Goal: Information Seeking & Learning: Learn about a topic

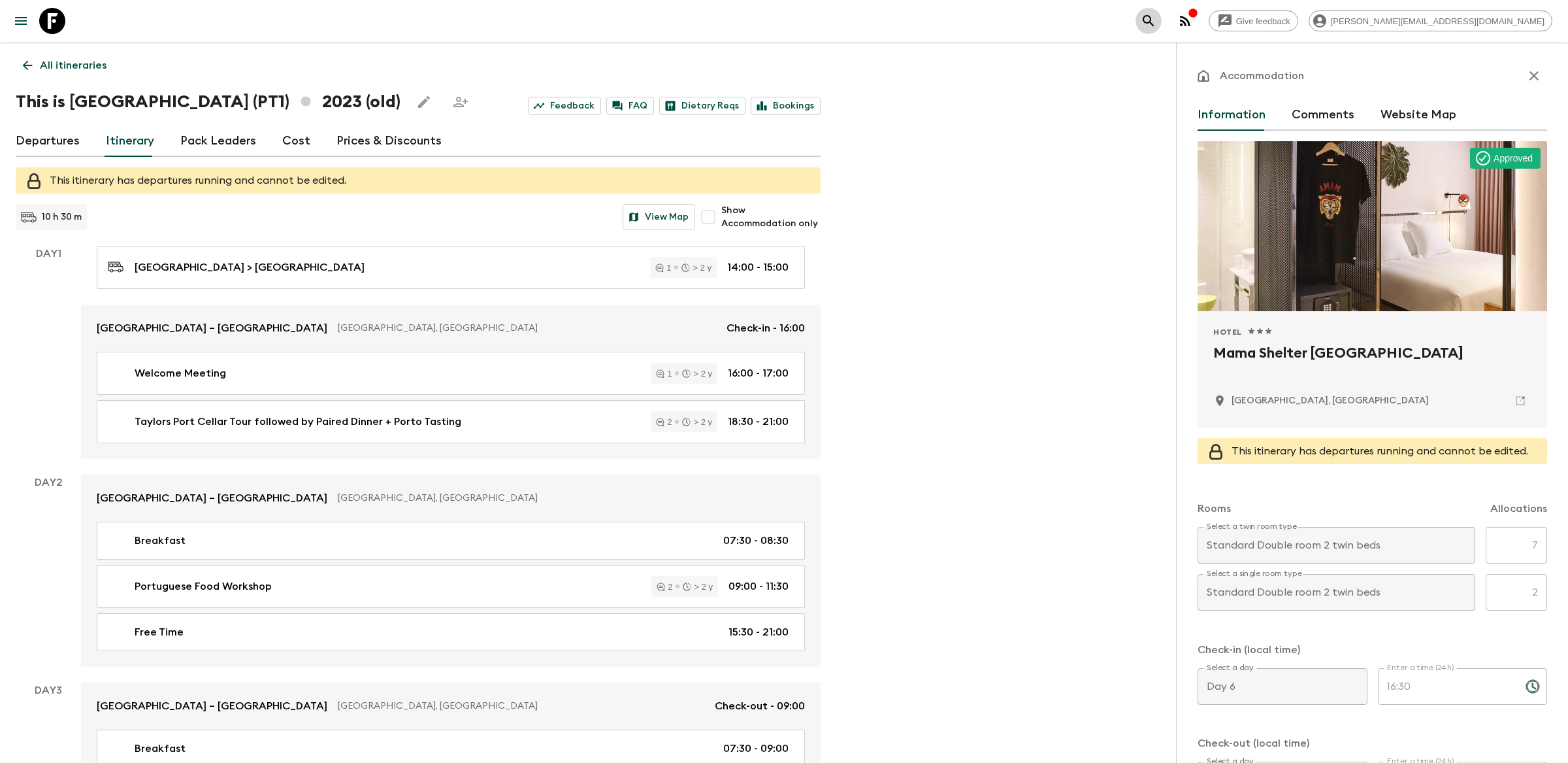
click at [1157, 20] on icon "search adventures" at bounding box center [1148, 20] width 15 height 15
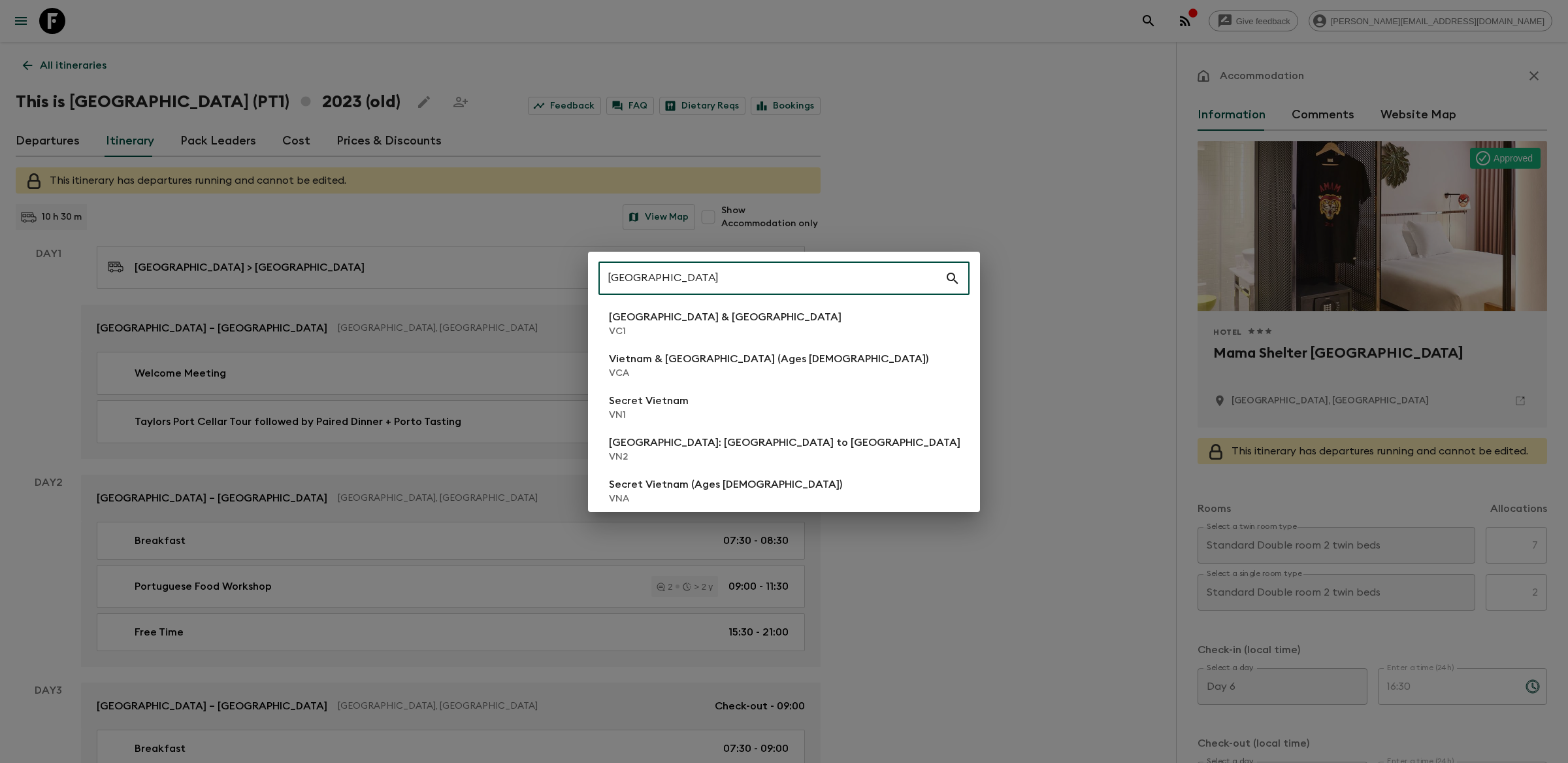
type input "vietnam"
click at [606, 401] on li "Secret Vietnam VN1" at bounding box center [784, 407] width 371 height 37
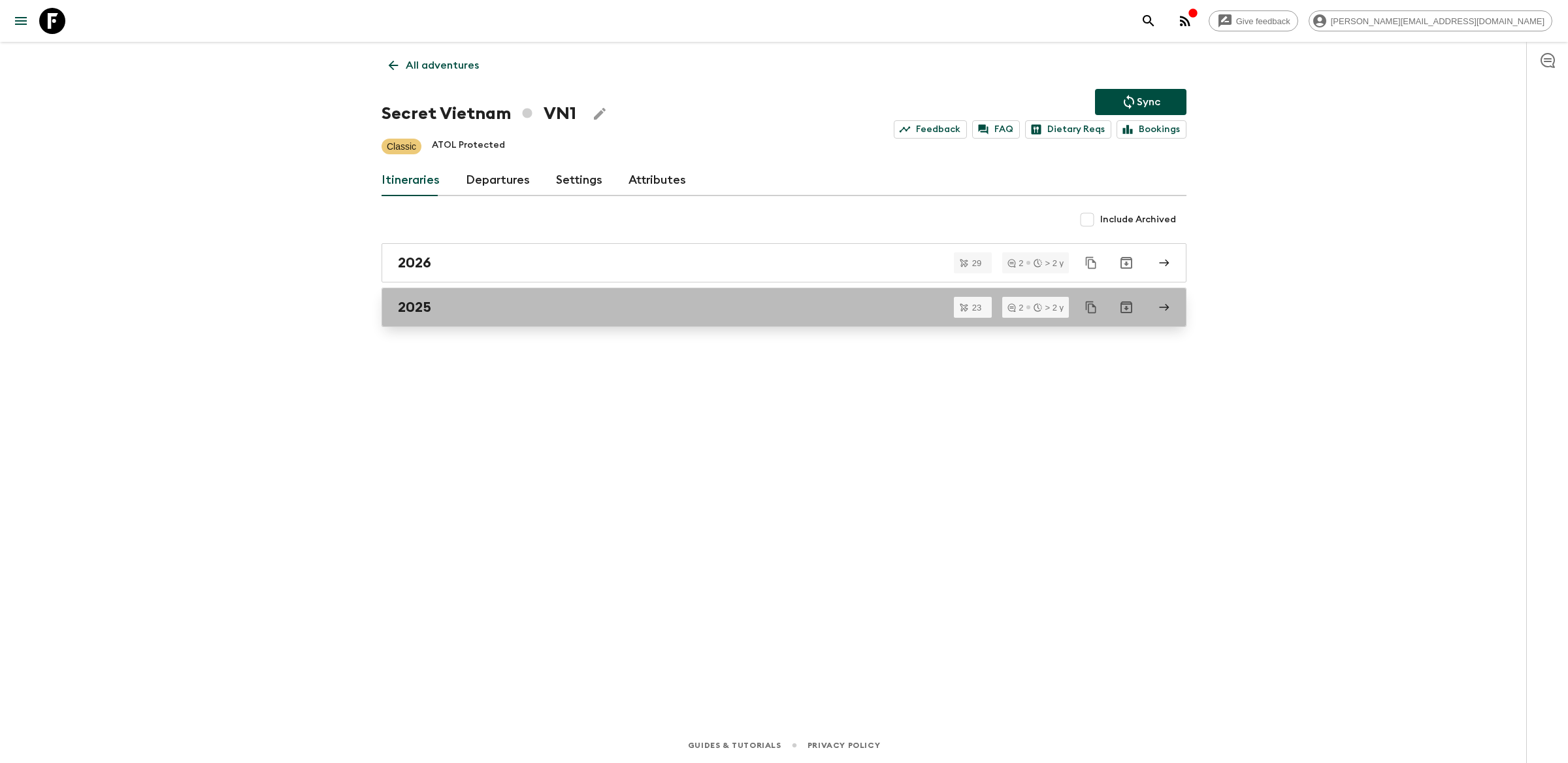
click at [542, 309] on div "2025" at bounding box center [771, 307] width 747 height 17
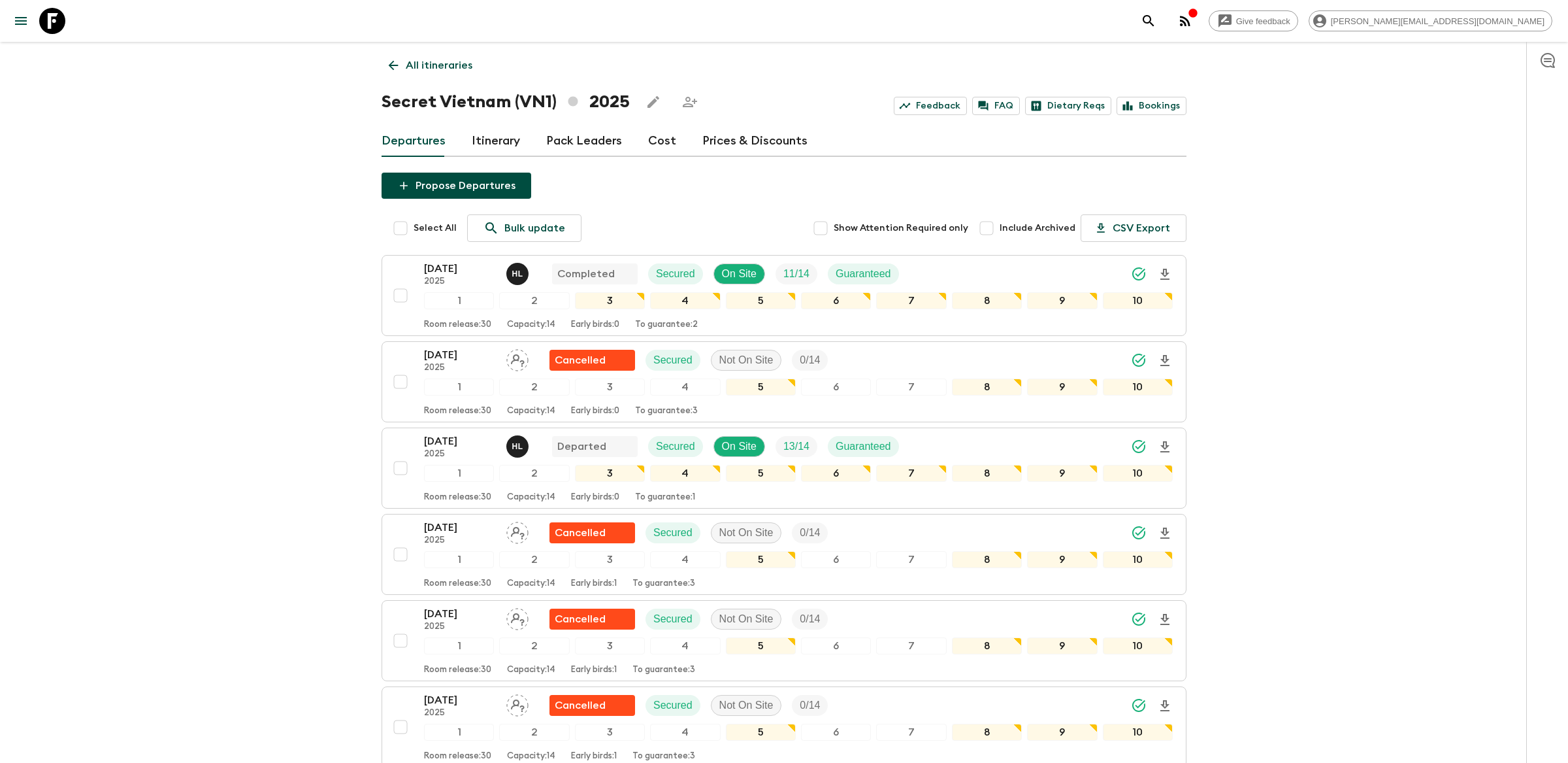
scroll to position [1278, 0]
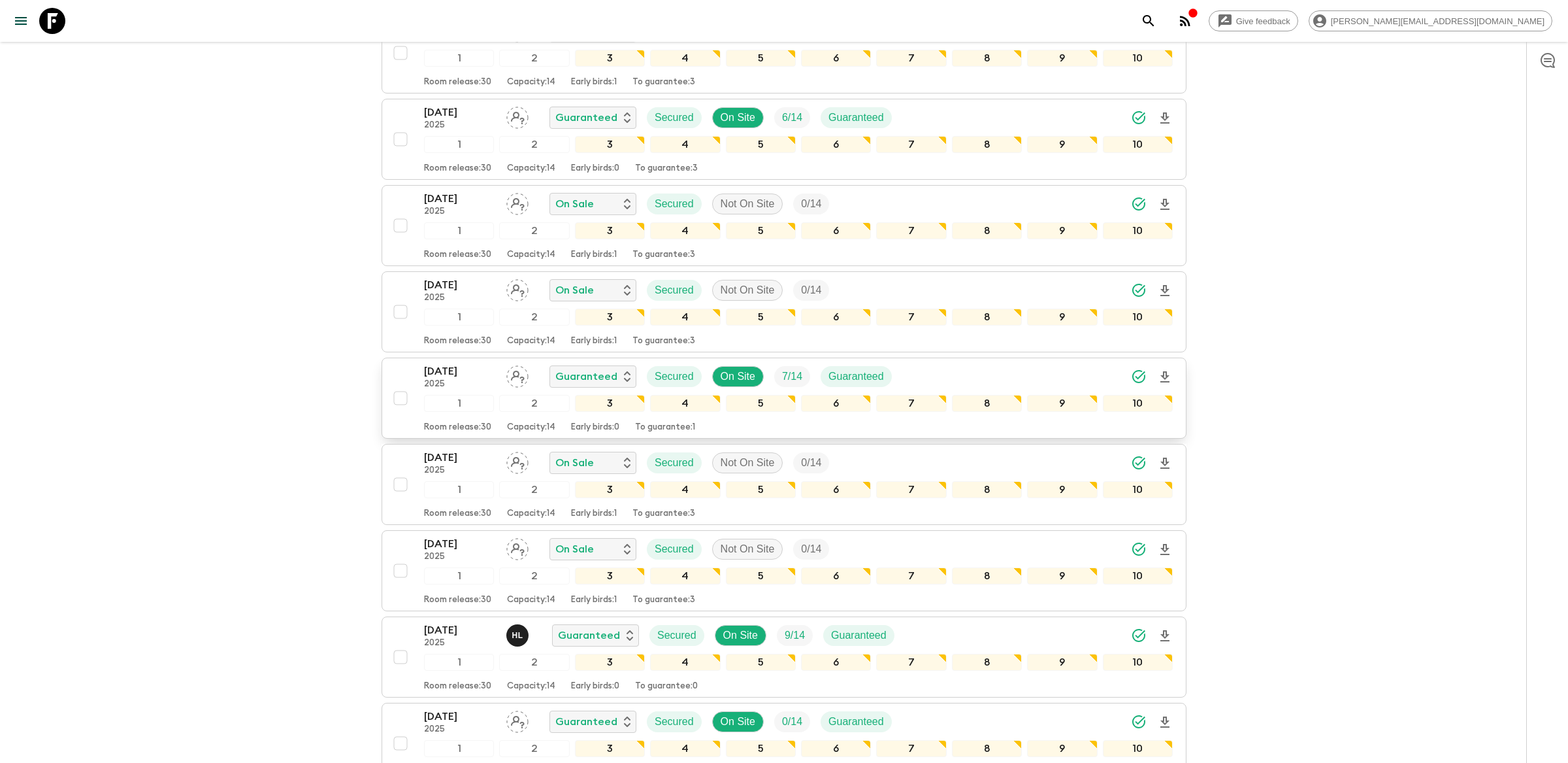
click at [924, 387] on div "22 Nov 2025 2025 Guaranteed Secured On Site 7 / 14 Guaranteed" at bounding box center [798, 376] width 748 height 26
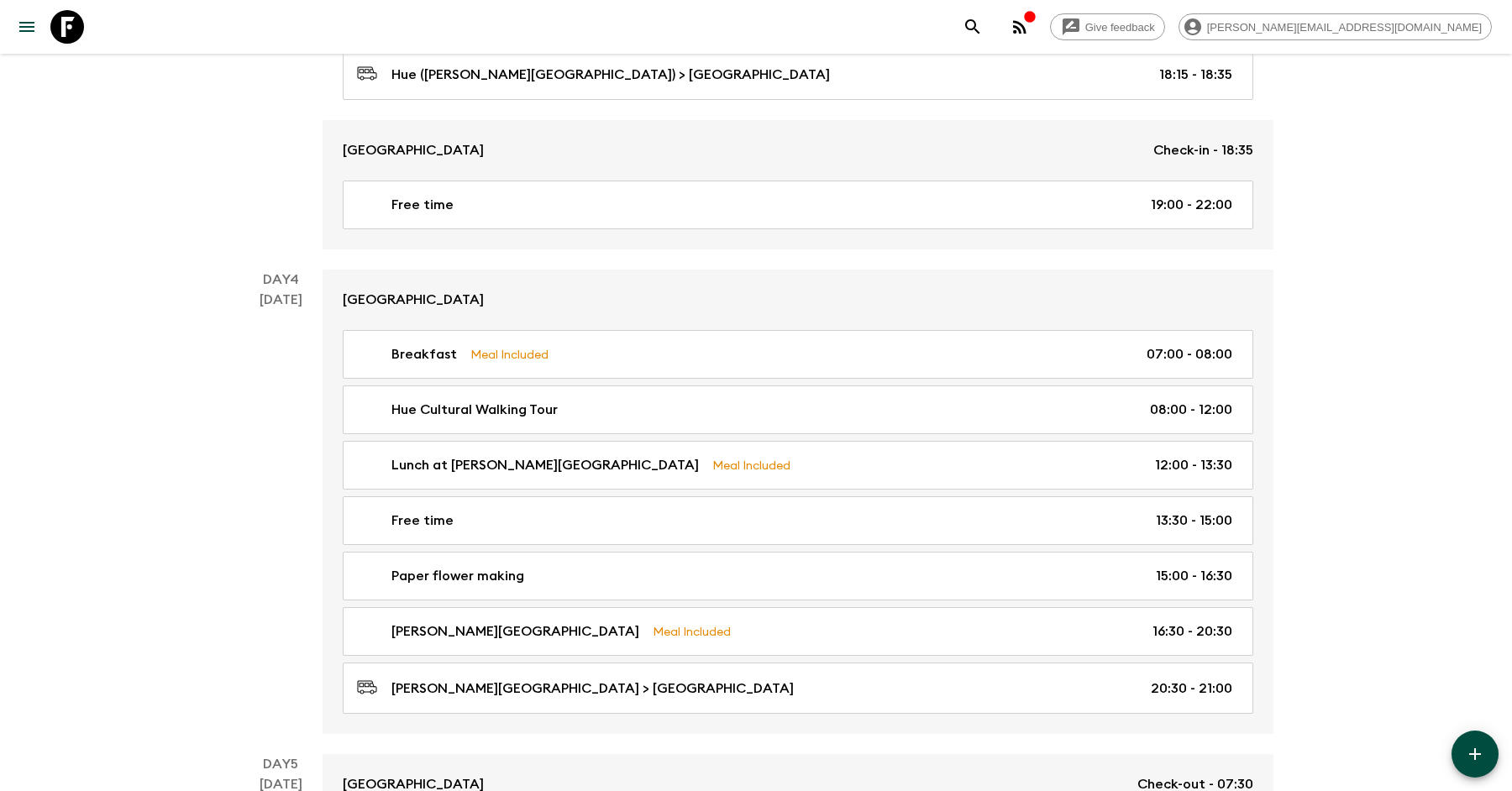
scroll to position [1892, 0]
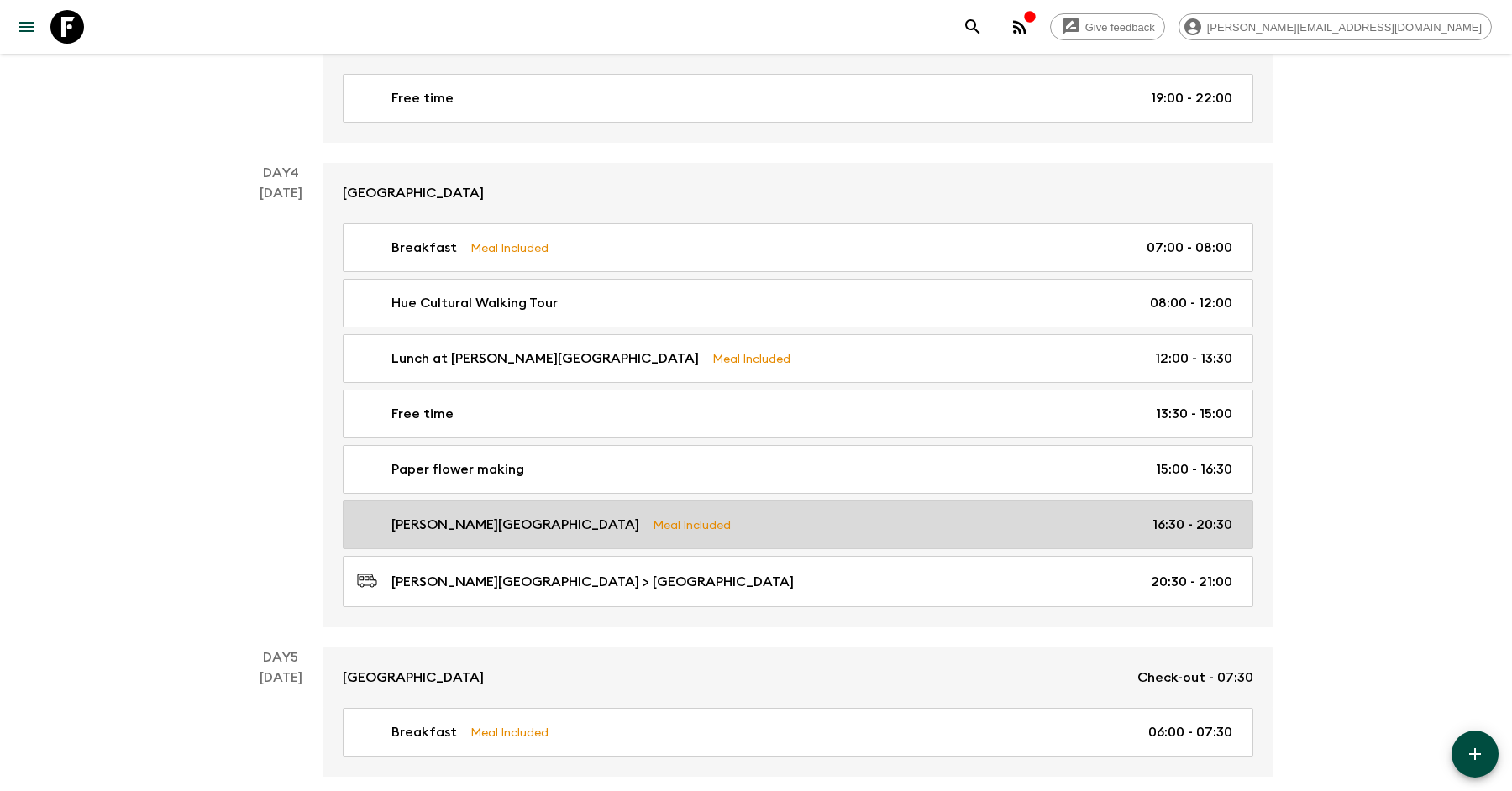
click at [638, 515] on div "Tam Giang Lagoon Meal Included 16:30 - 20:30" at bounding box center [794, 525] width 875 height 20
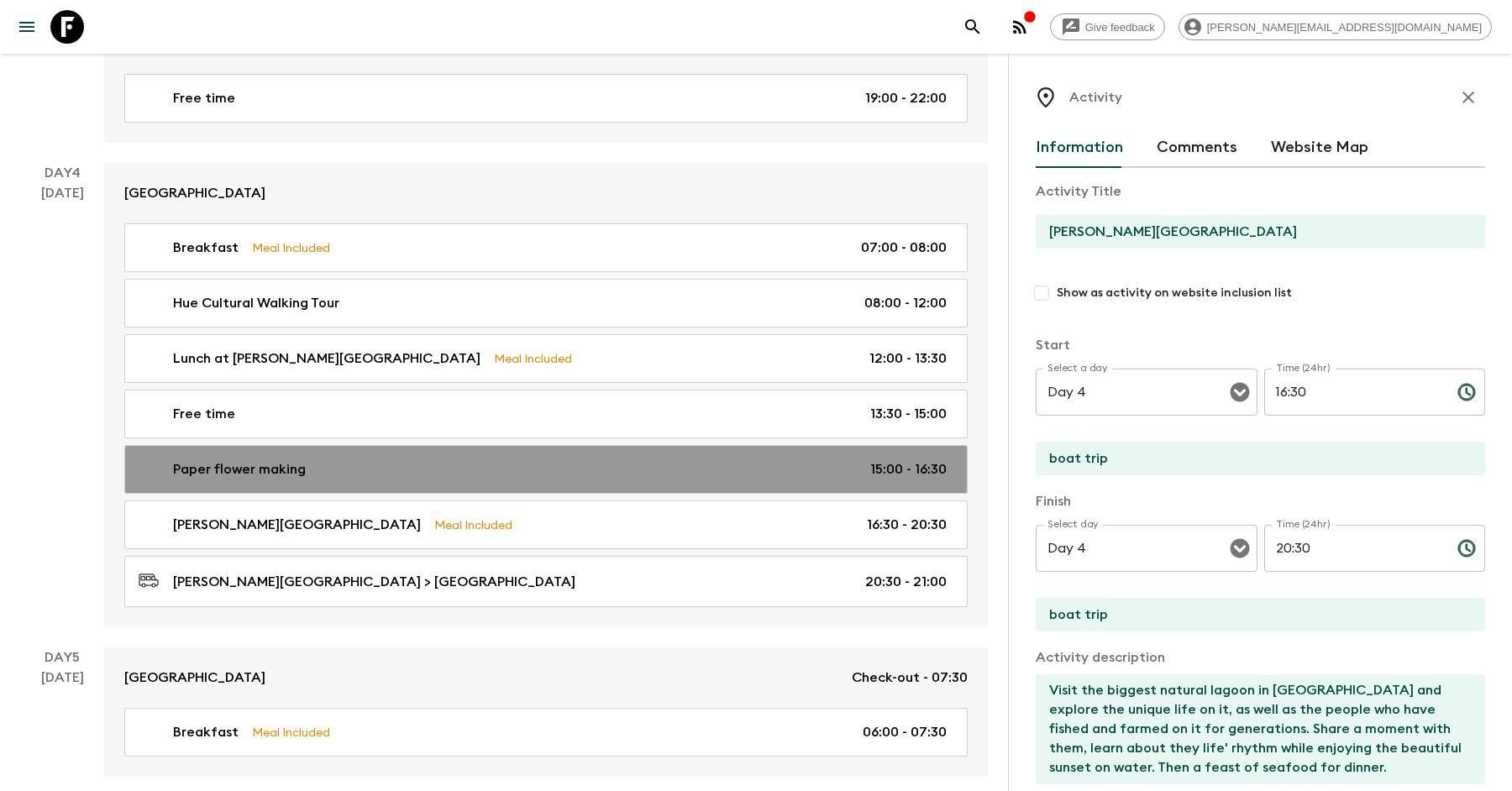
click at [611, 445] on link "Paper flower making 15:00 - 16:30" at bounding box center [545, 470] width 843 height 49
type input "Paper flower making"
type input "Small workshop"
type textarea "Start to visit a small work shop run by a passionate man who created a space fo…"
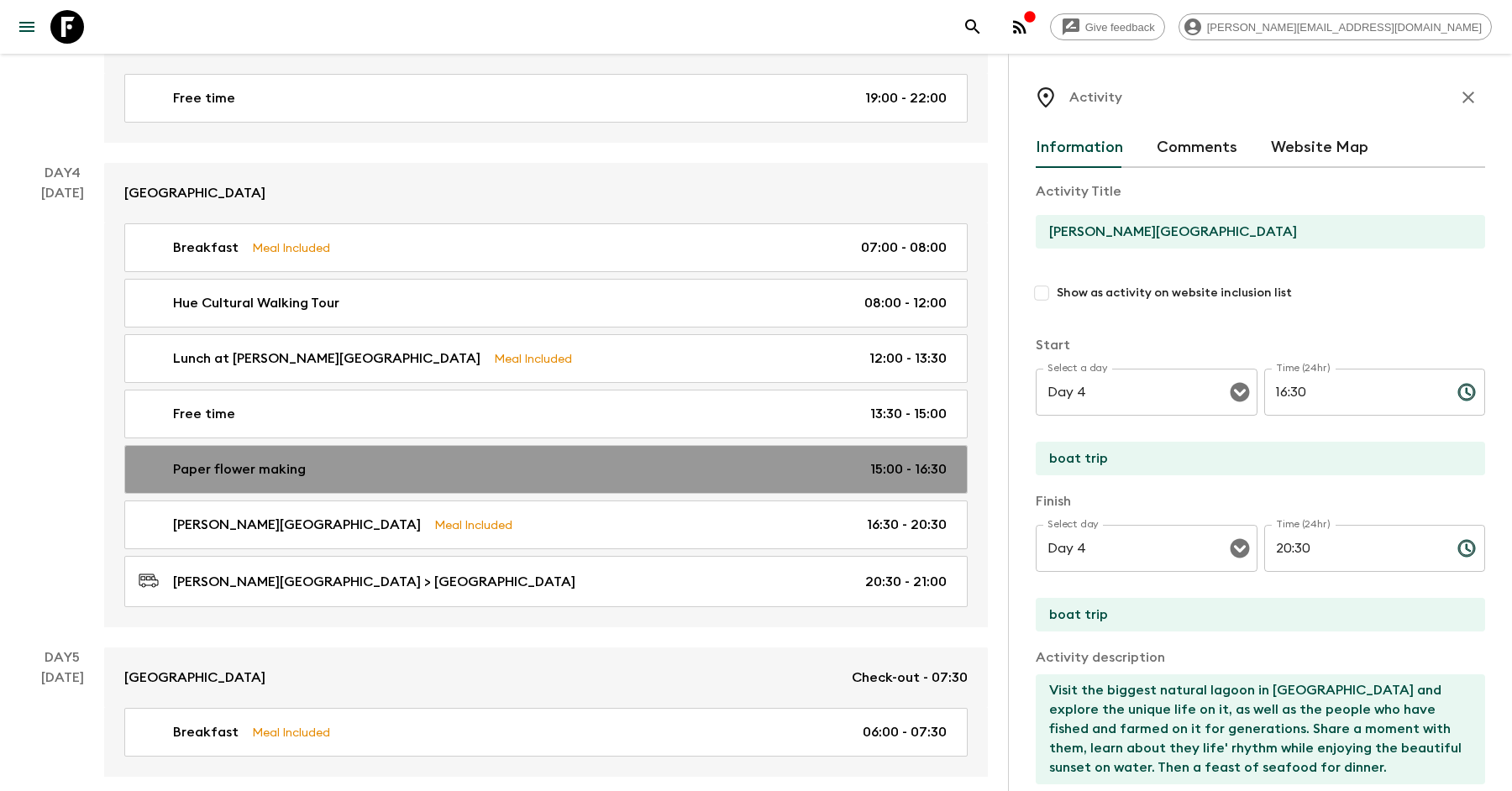
checkbox input "false"
type input "15:00"
type input "16:30"
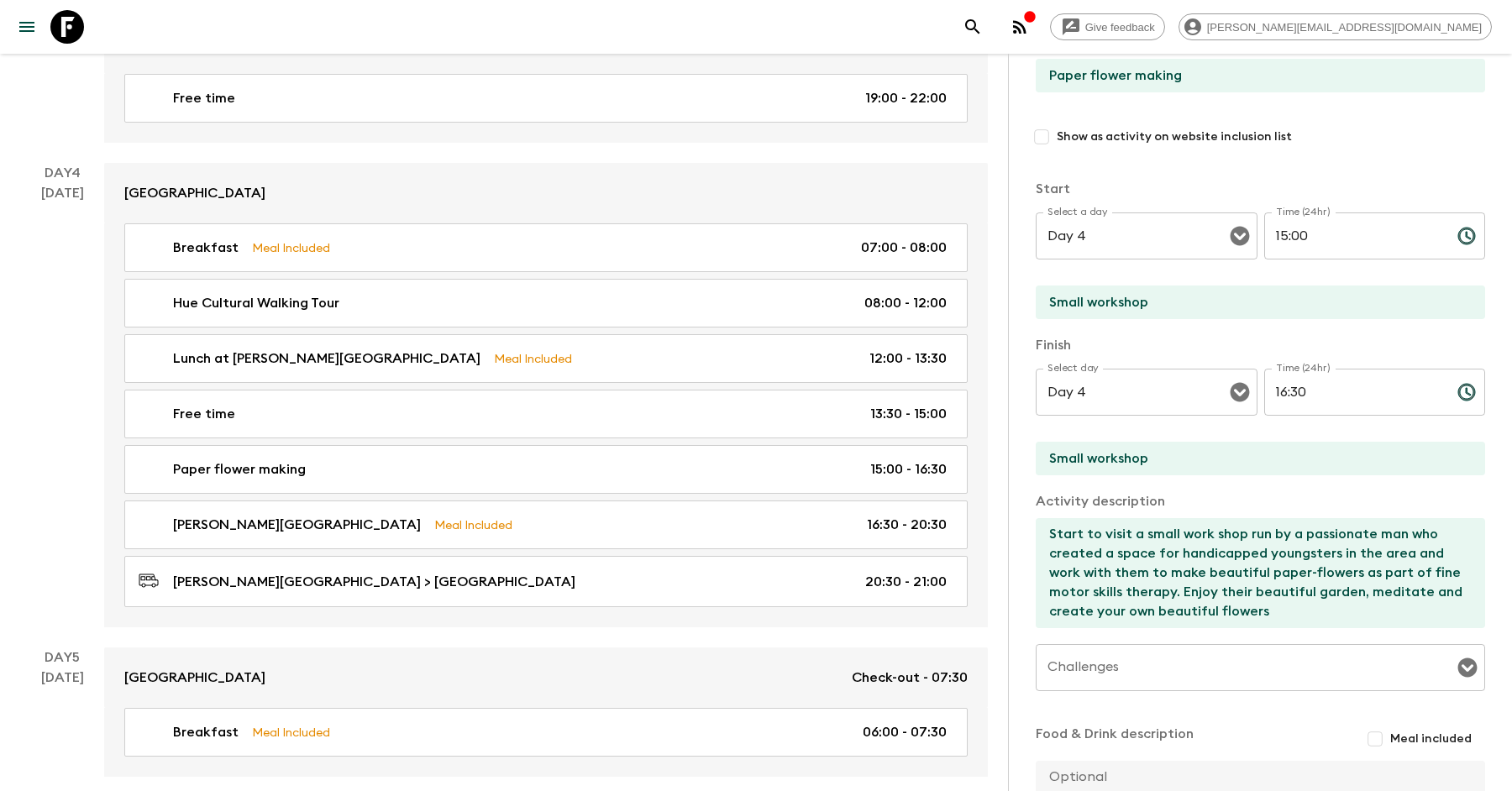
scroll to position [158, 0]
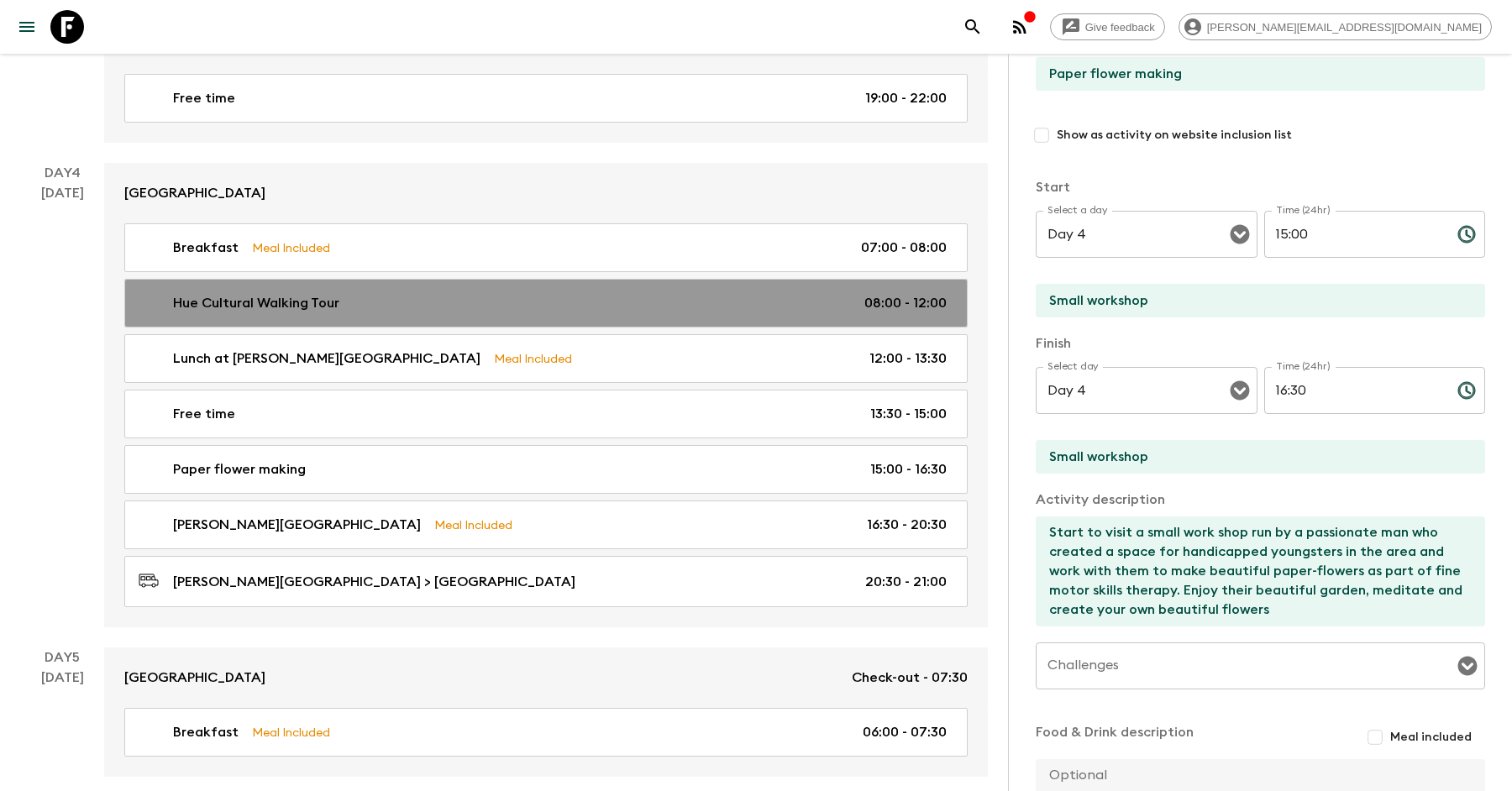
click at [497, 293] on div "Hue Cultural Walking Tour 08:00 - 12:00" at bounding box center [543, 302] width 808 height 20
type input "Hue Cultural Walking Tour"
type input "Imperial Citadel"
type textarea "Imperial Citadel"
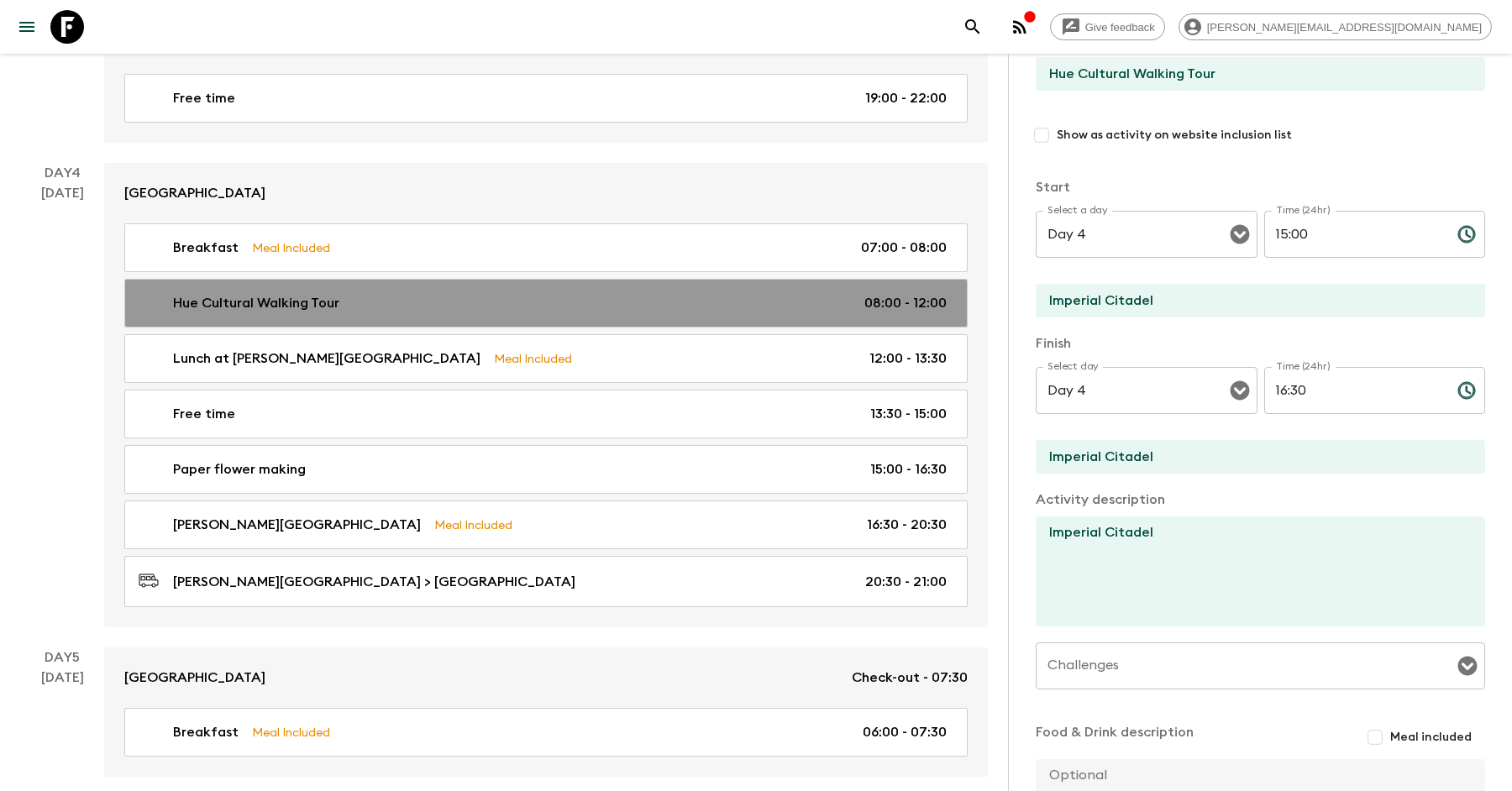
type input "08:00"
type input "12:00"
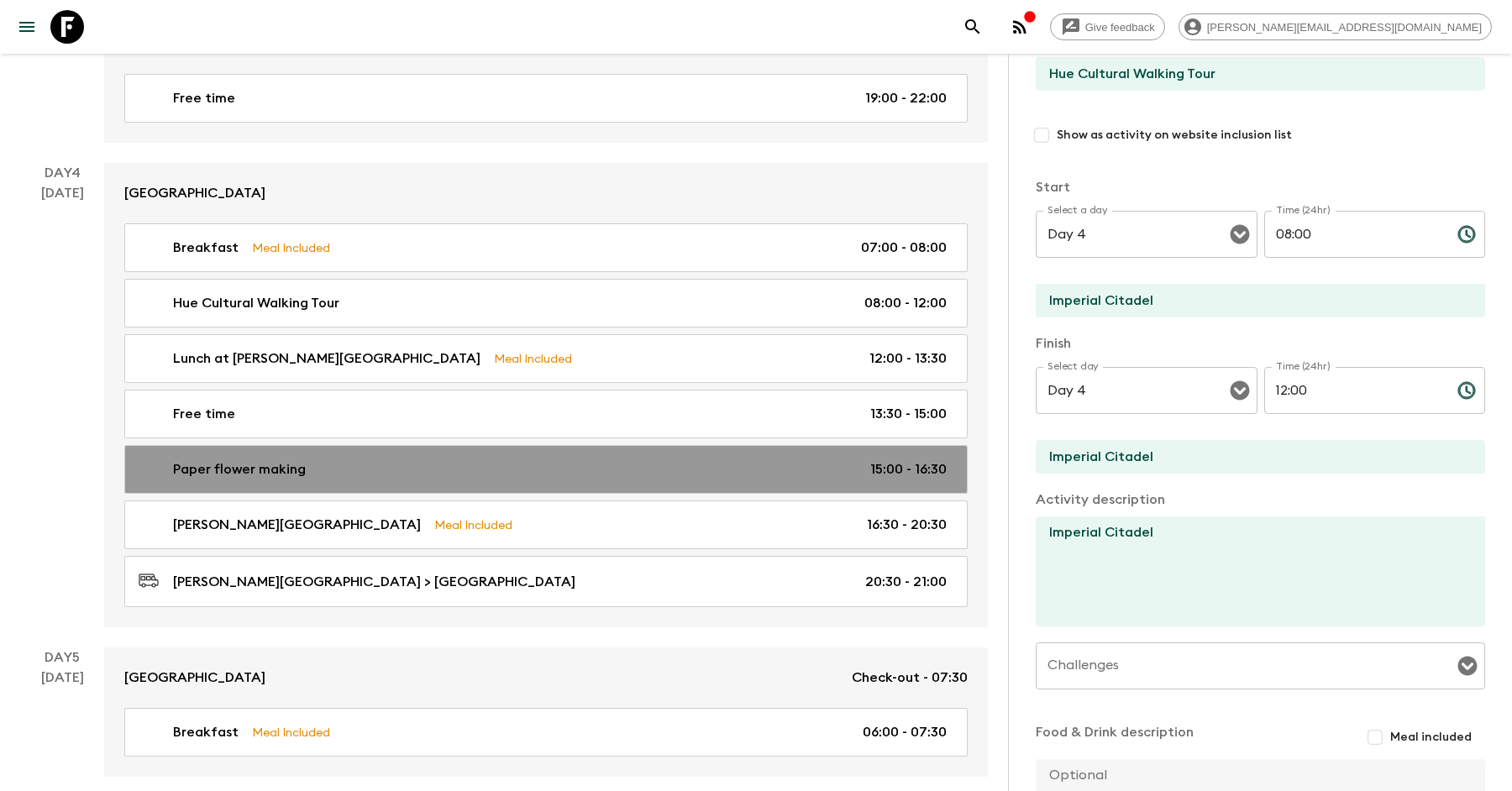
click at [487, 459] on div "Paper flower making 15:00 - 16:30" at bounding box center [543, 469] width 808 height 20
type input "Paper flower making"
type input "Small workshop"
type textarea "Start to visit a small work shop run by a passionate man who created a space fo…"
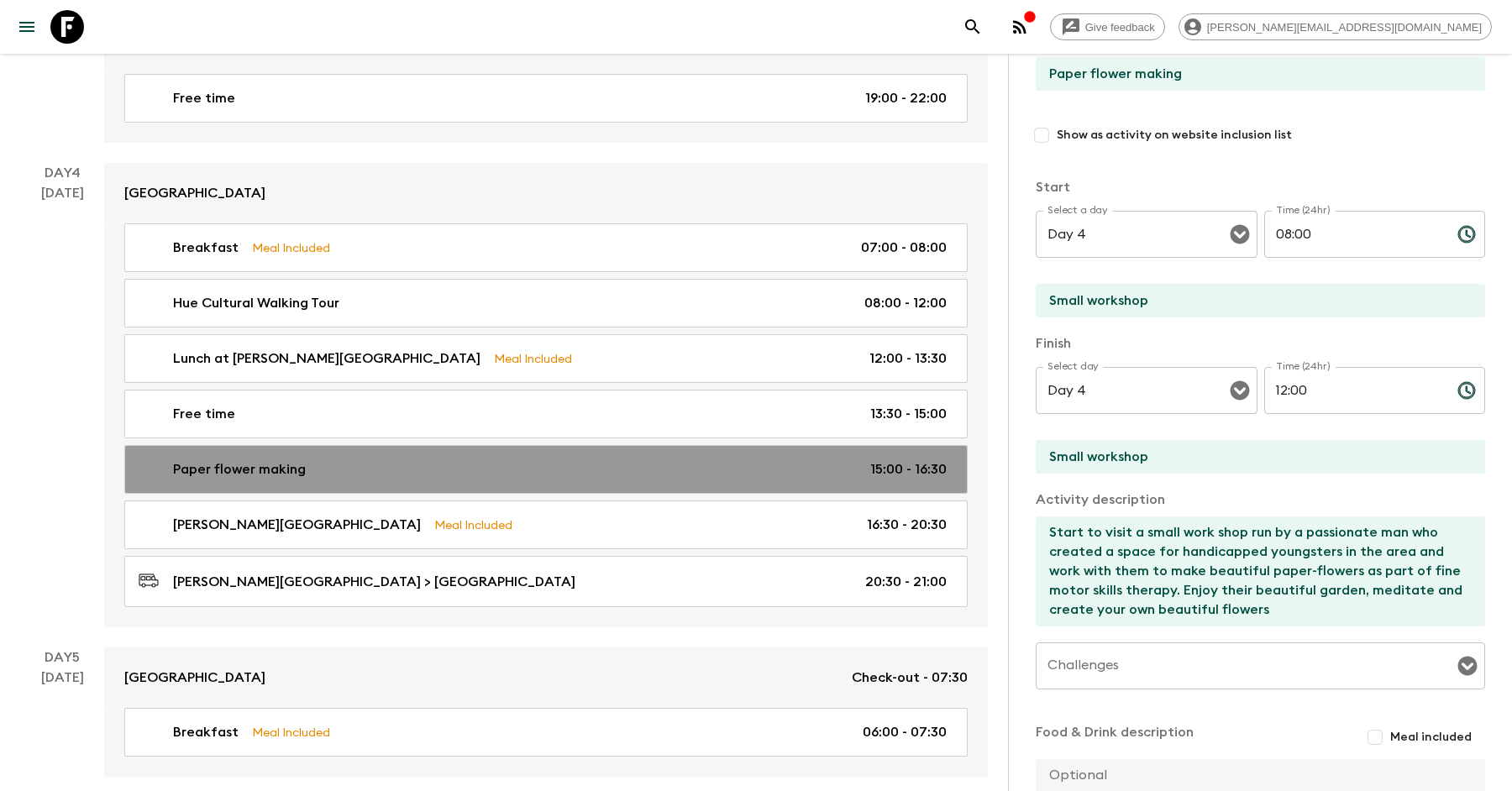
type input "15:00"
type input "16:30"
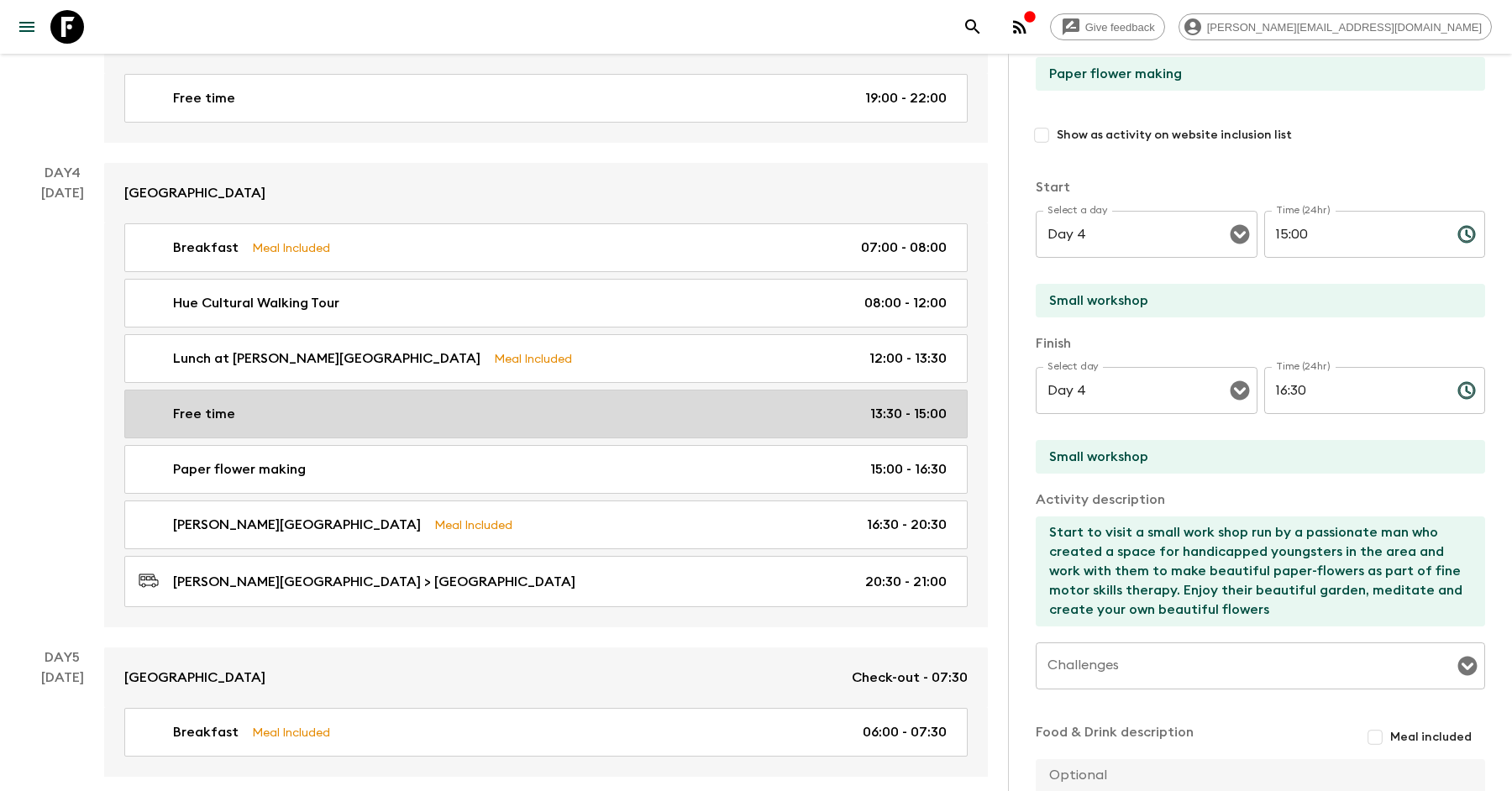
click at [493, 404] on div "Free time 13:30 - 15:00" at bounding box center [543, 414] width 808 height 20
type input "Free time"
type input "hotel"
type textarea "Enjoy the spa facilities, relax with a book, or explore Hue by foot"
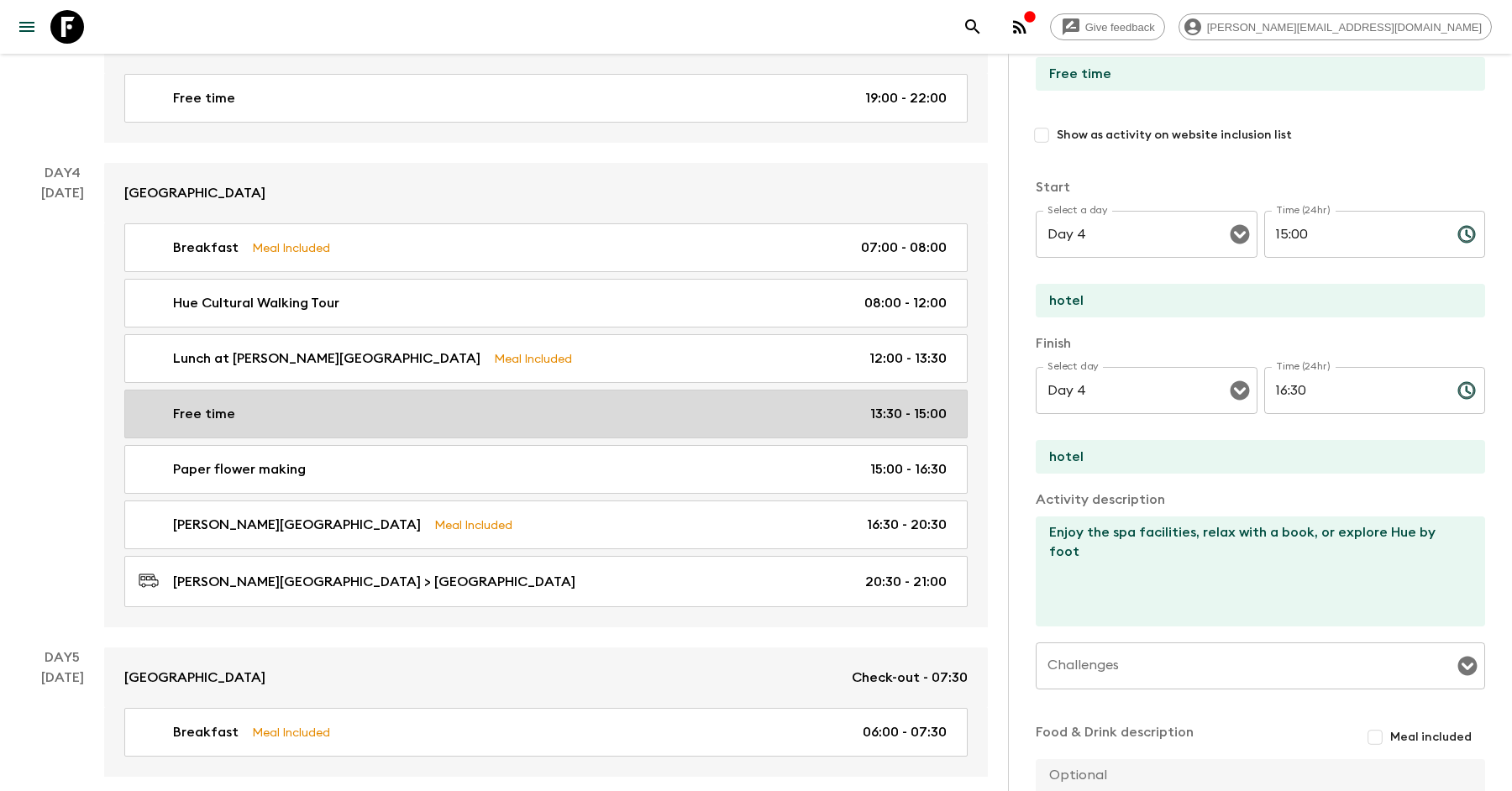
type input "13:30"
type input "15:00"
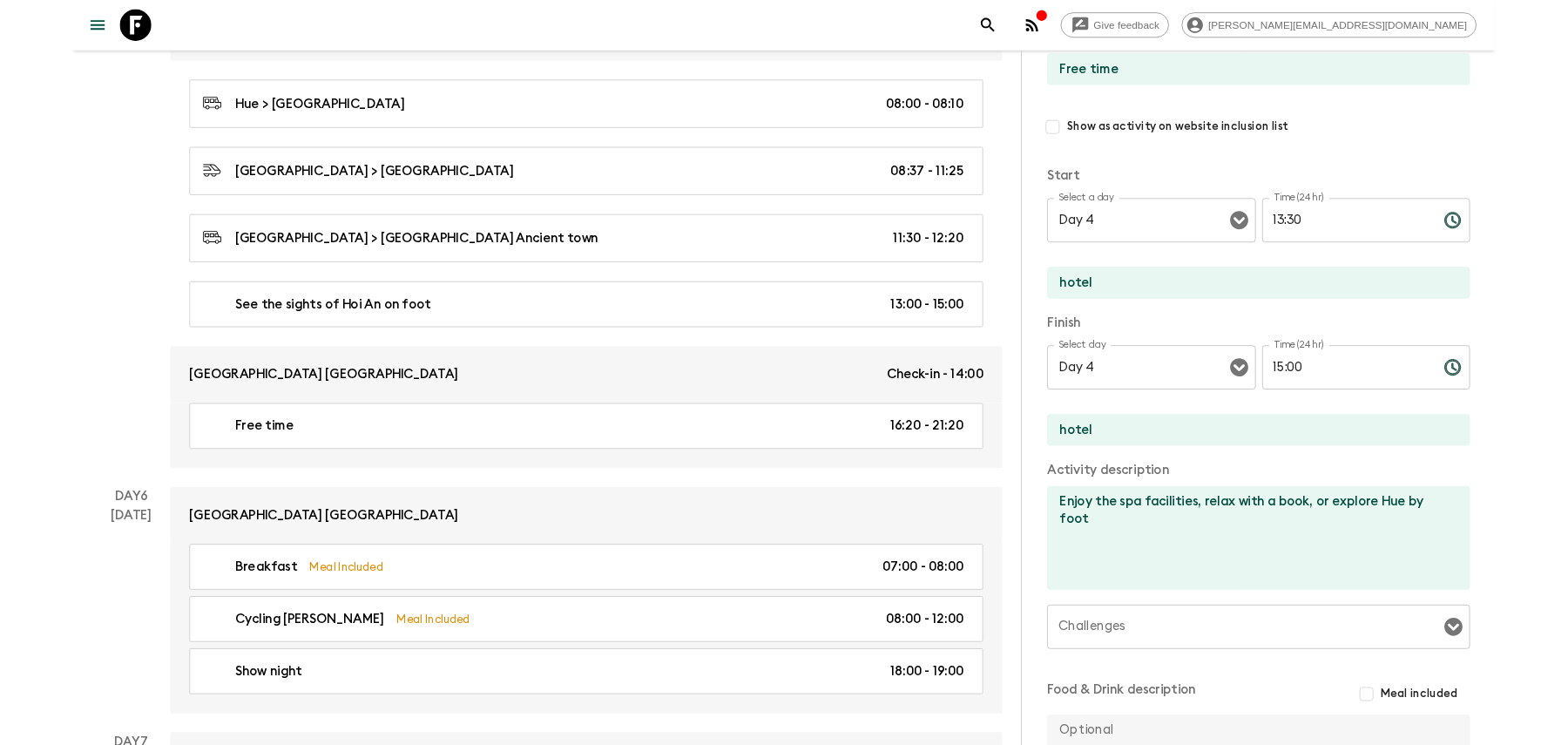
scroll to position [3003, 0]
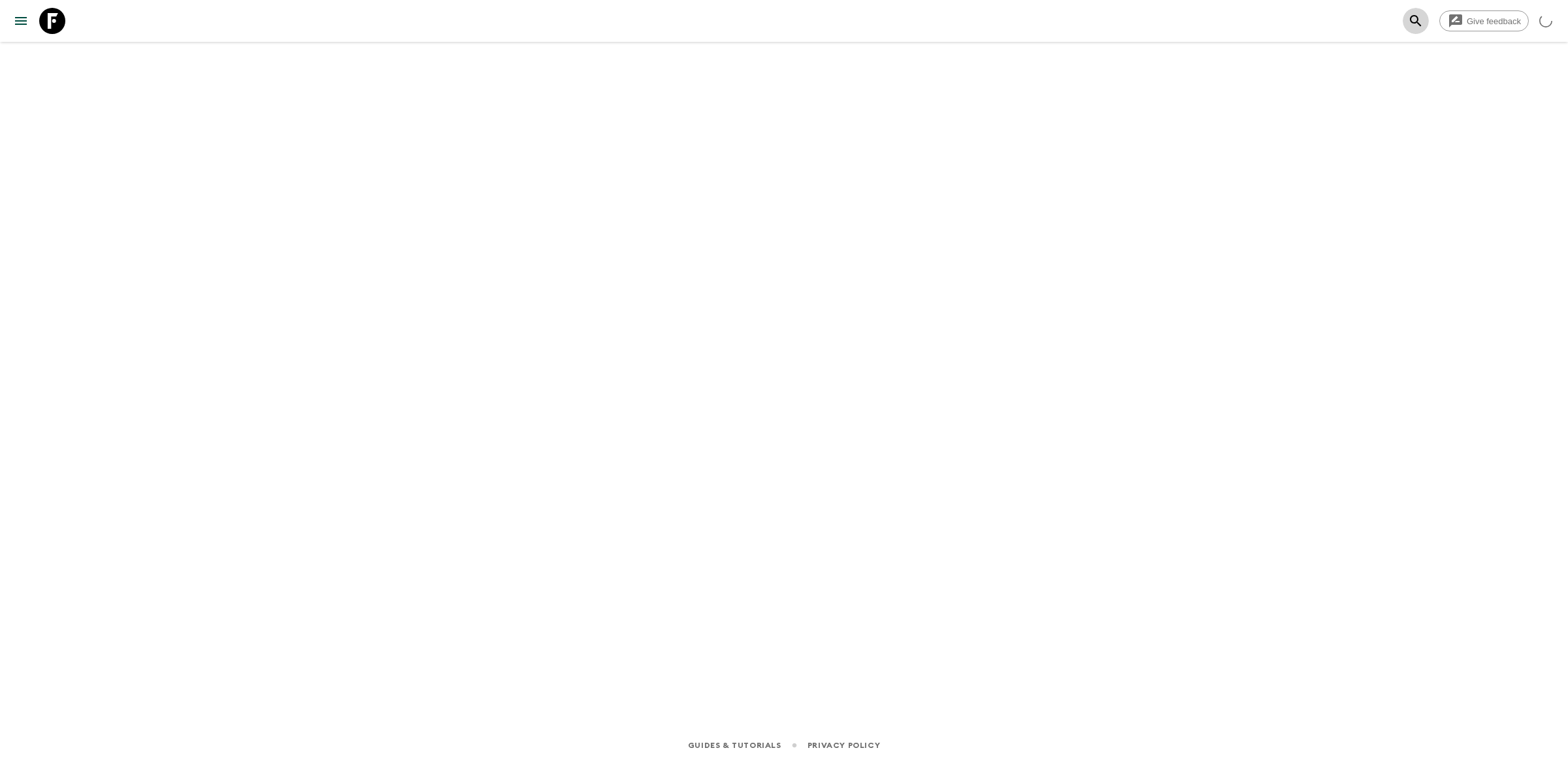
click at [1410, 28] on icon "search adventures" at bounding box center [1415, 20] width 15 height 15
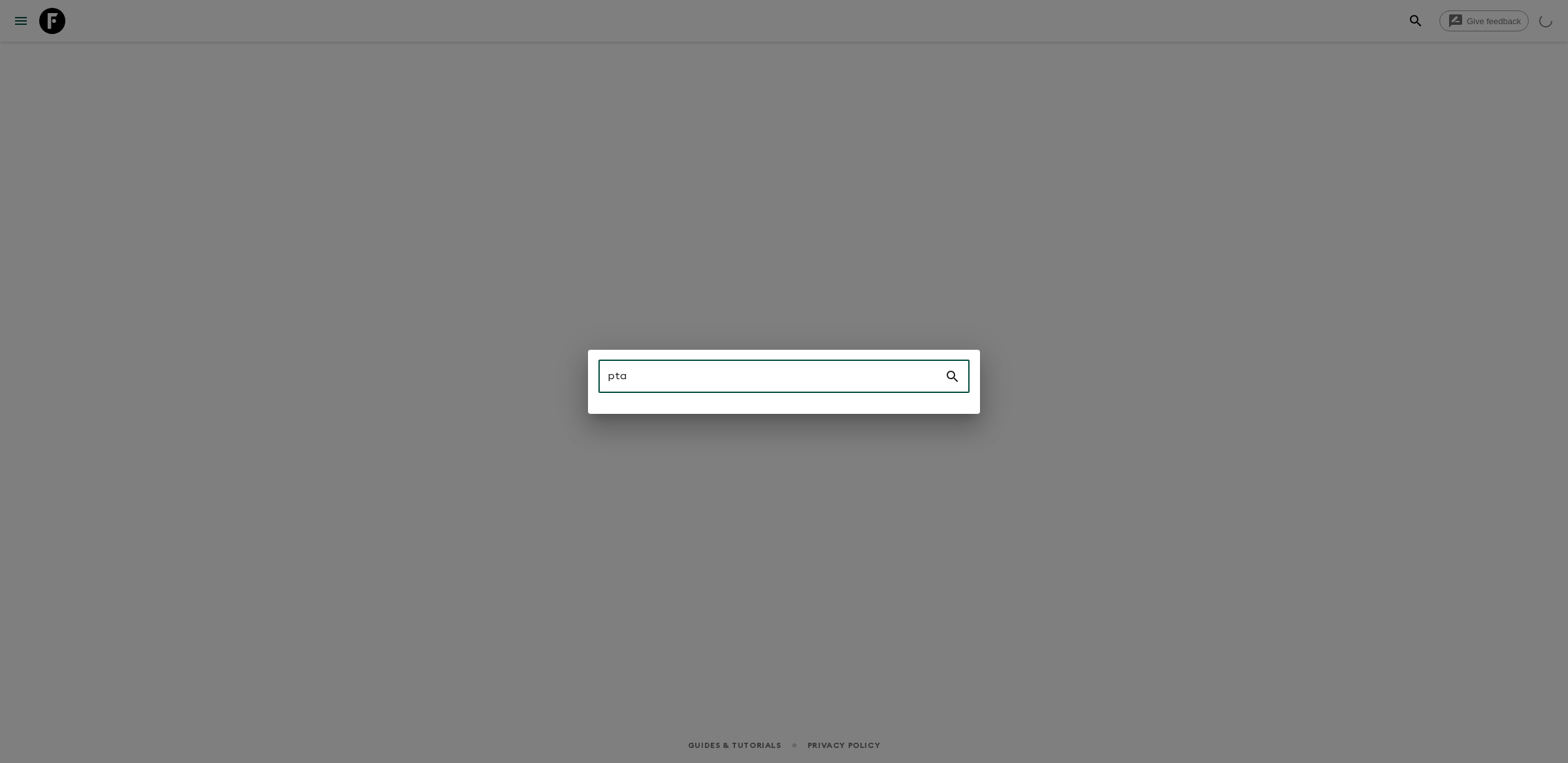
type input "pta"
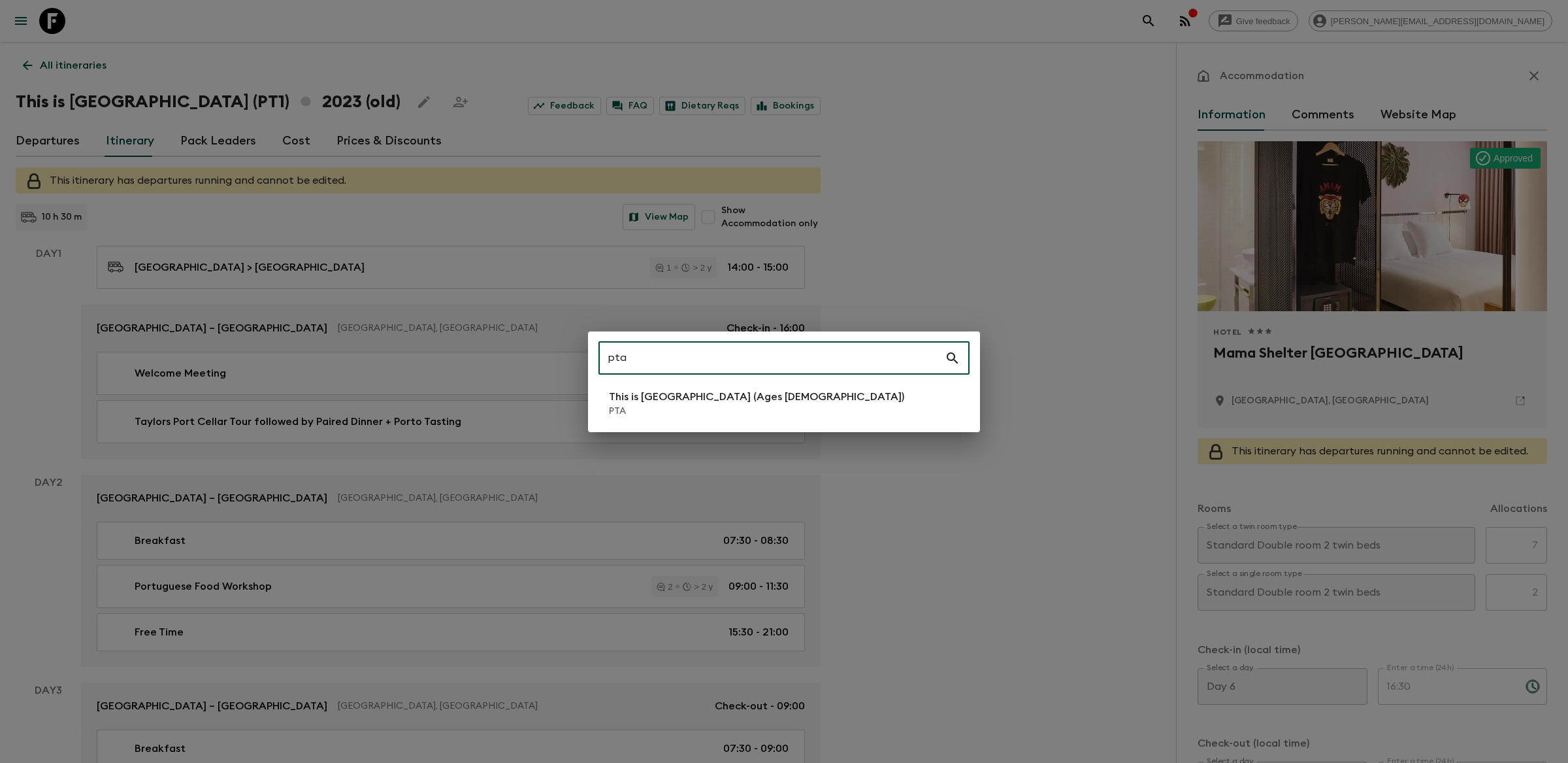
click at [714, 402] on p "This is [GEOGRAPHIC_DATA] (Ages [DEMOGRAPHIC_DATA])" at bounding box center [757, 396] width 296 height 15
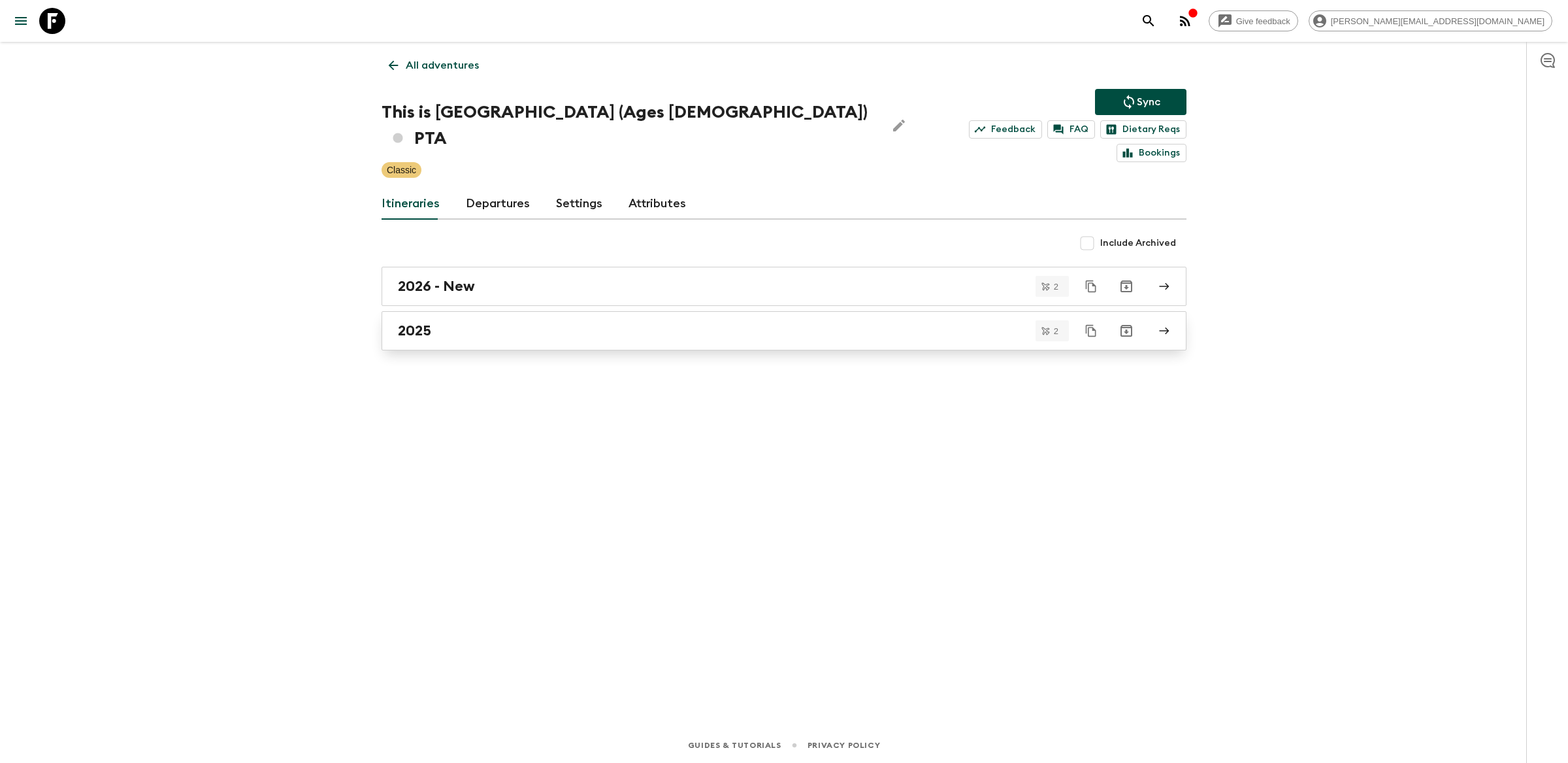
click at [545, 318] on link "2025" at bounding box center [783, 331] width 805 height 39
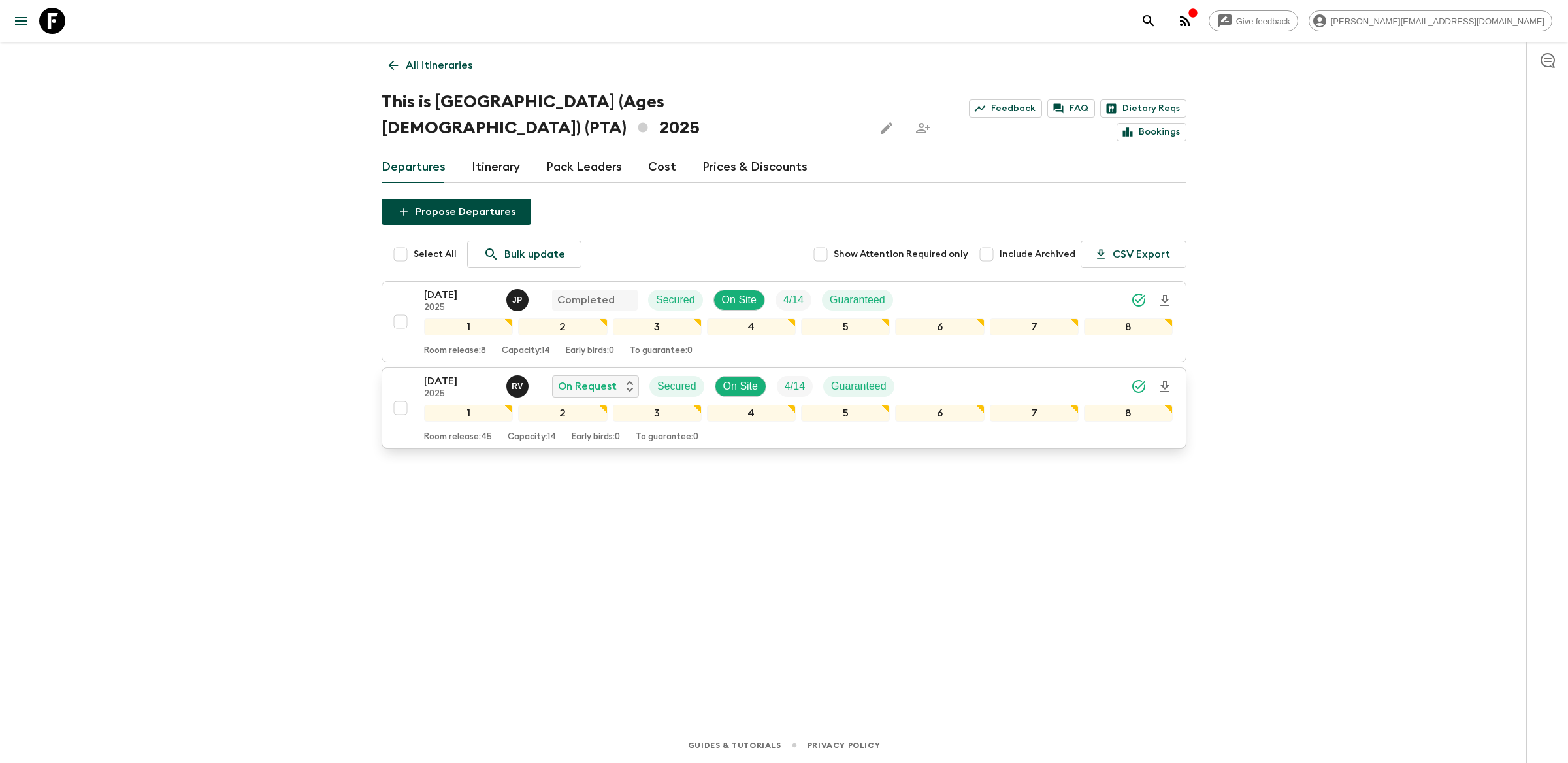
click at [943, 373] on div "[DATE] 2025 R V On Request Secured On Site 4 / 14 Guaranteed" at bounding box center [798, 386] width 748 height 26
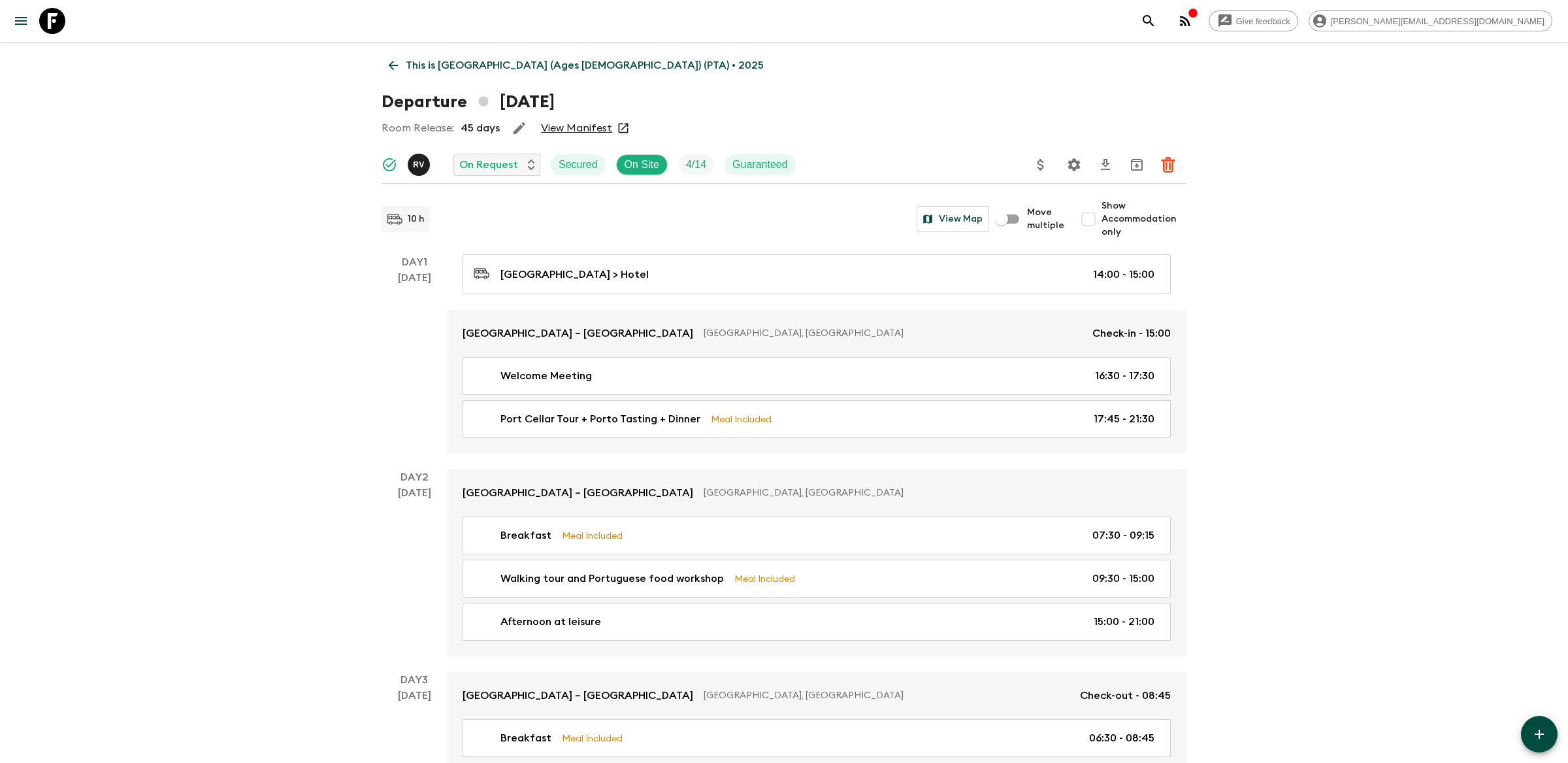
click at [1076, 161] on icon "Settings" at bounding box center [1074, 164] width 13 height 13
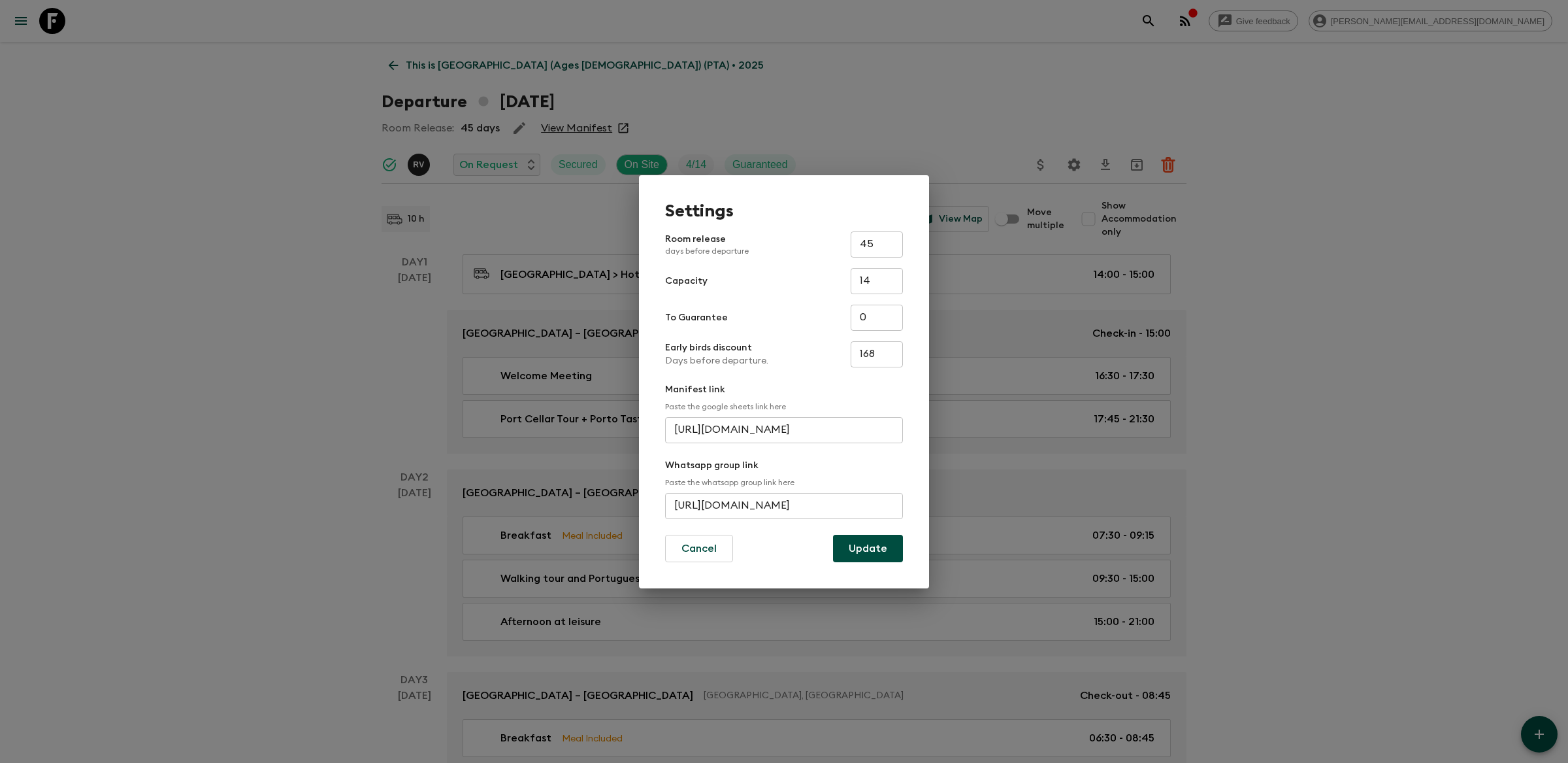
click at [762, 507] on input "[URL][DOMAIN_NAME]" at bounding box center [784, 506] width 238 height 26
click at [440, 274] on div "Settings Room release days before departure 45 ​ Capacity 14 ​ To Guarantee 0 ​…" at bounding box center [784, 382] width 1568 height 763
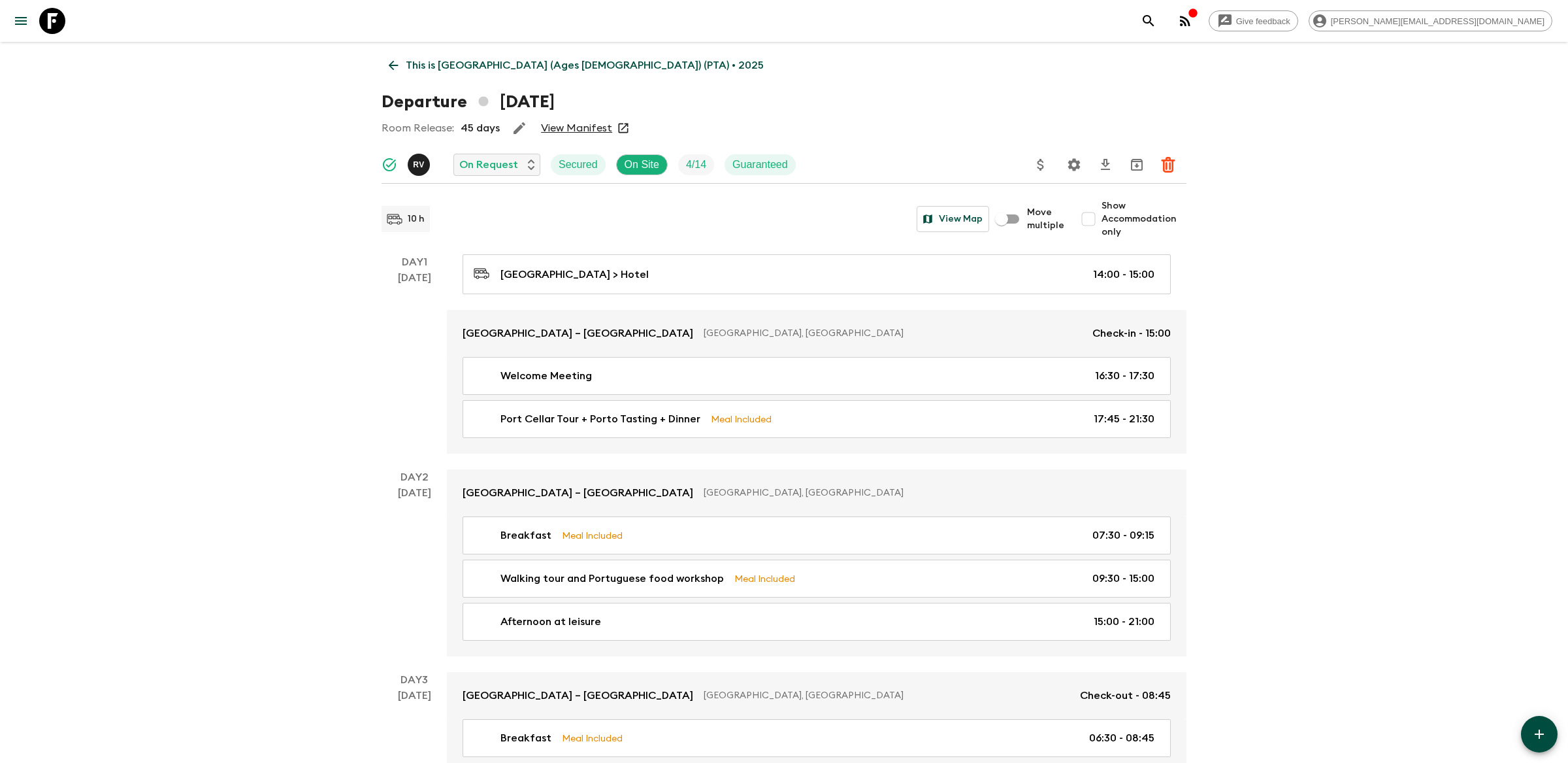
click at [1157, 13] on icon "search adventures" at bounding box center [1148, 20] width 15 height 15
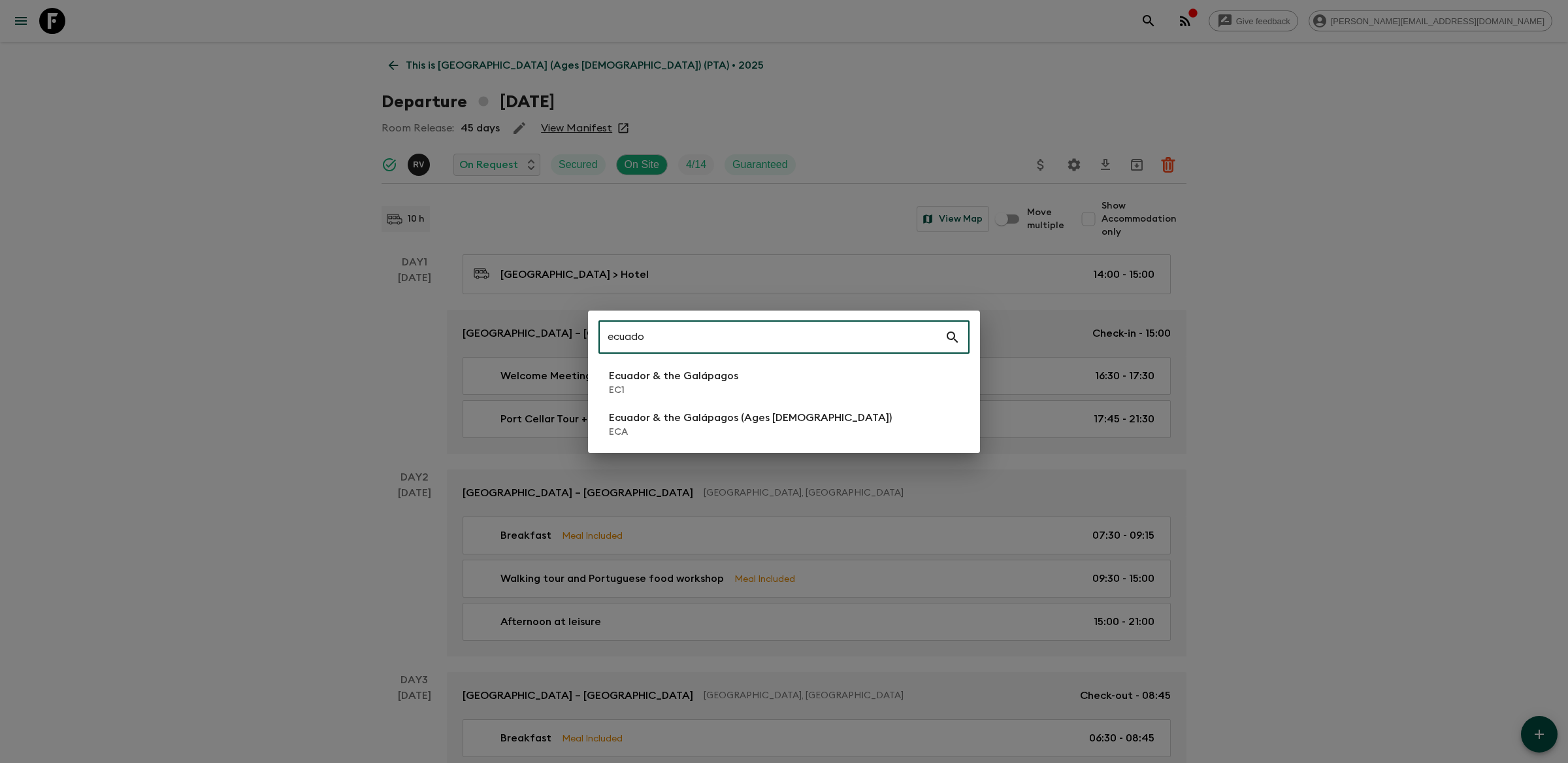
type input "ecuado"
click at [720, 378] on p "Ecuador & the Galápagos" at bounding box center [673, 375] width 129 height 15
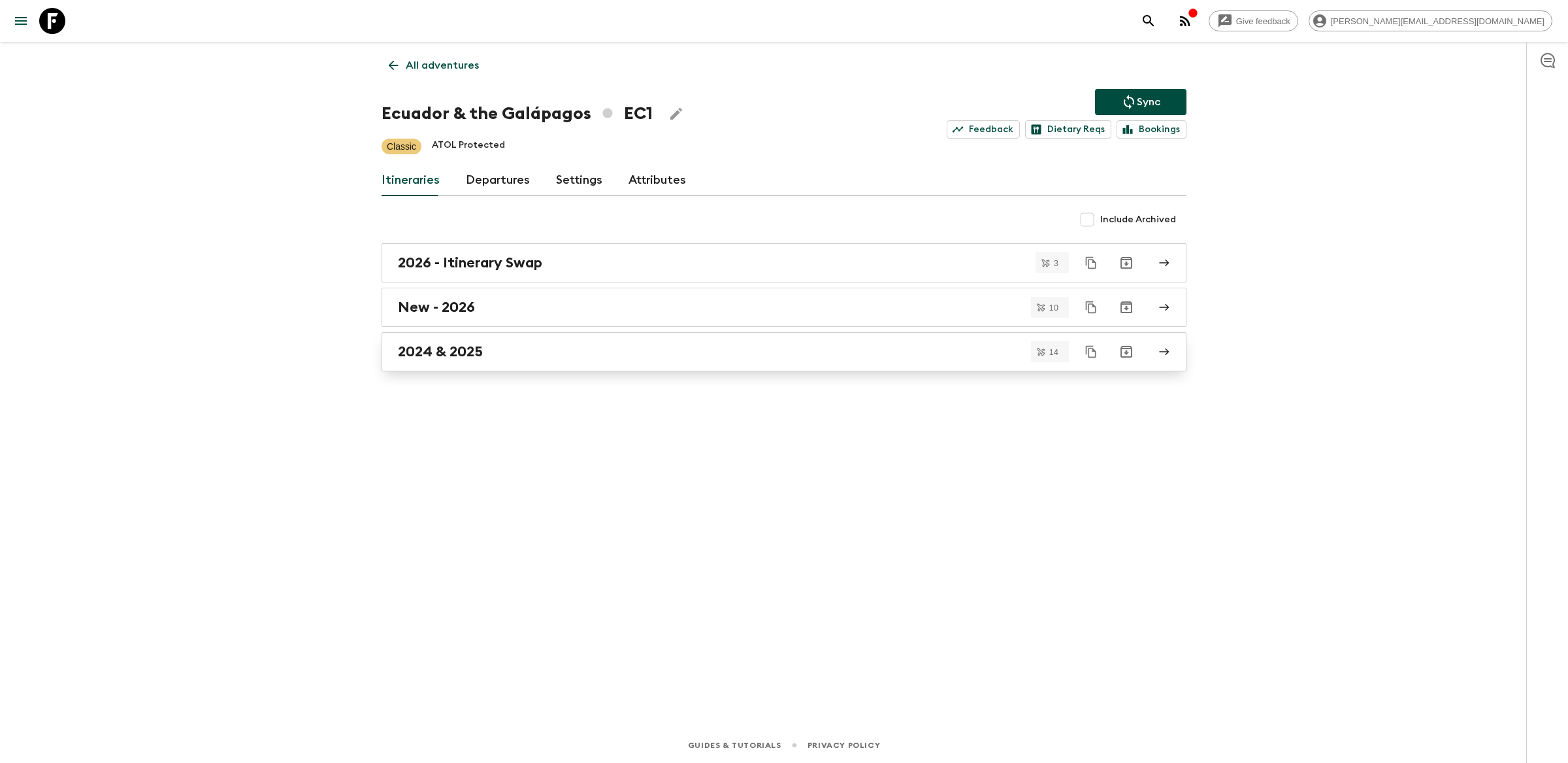
click at [720, 347] on div "2024 & 2025" at bounding box center [771, 351] width 747 height 17
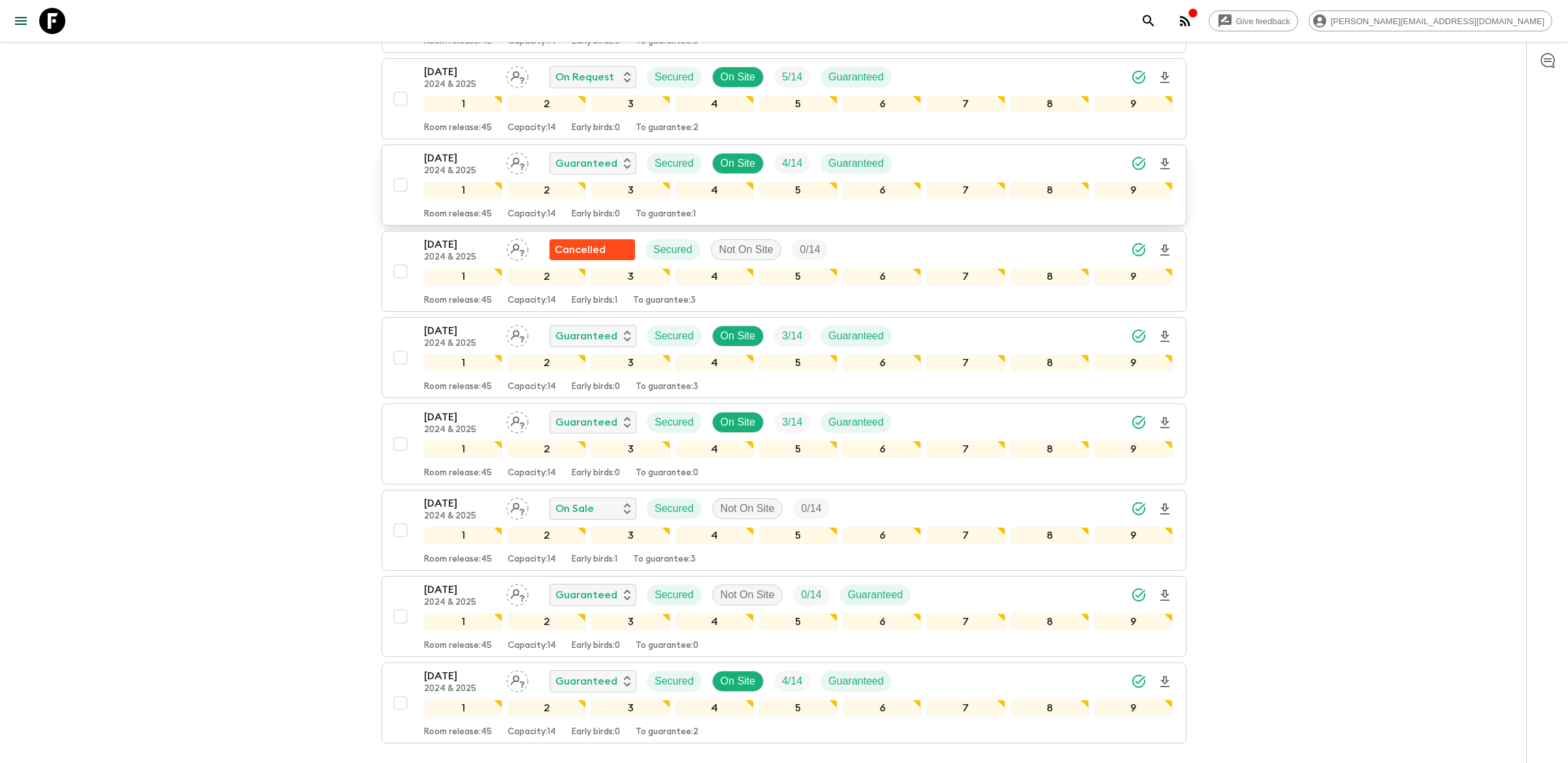
scroll to position [645, 0]
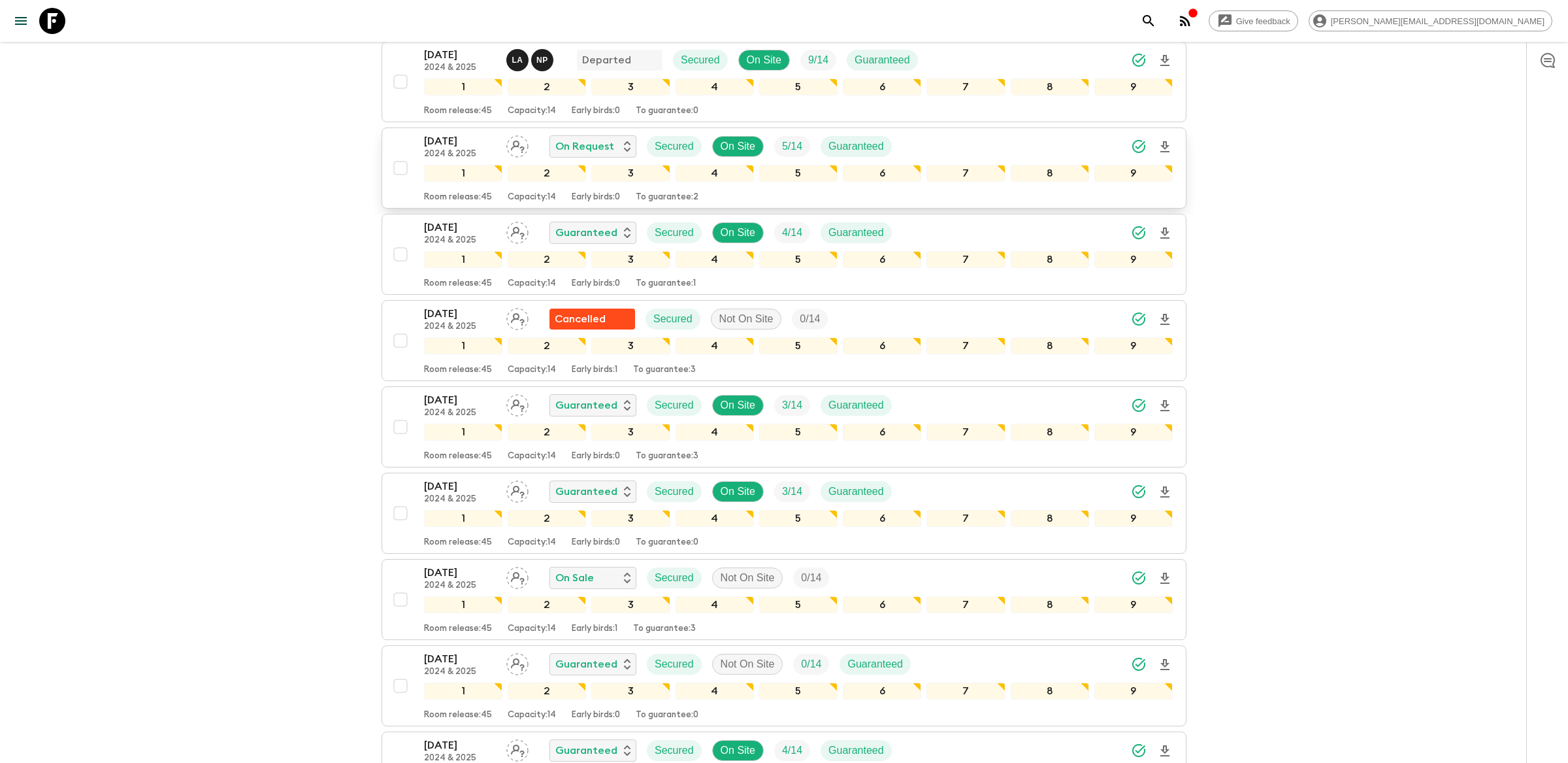
click at [972, 147] on div "[DATE] 2024 & 2025 On Request Secured On Site 5 / 14 Guaranteed" at bounding box center [798, 146] width 748 height 26
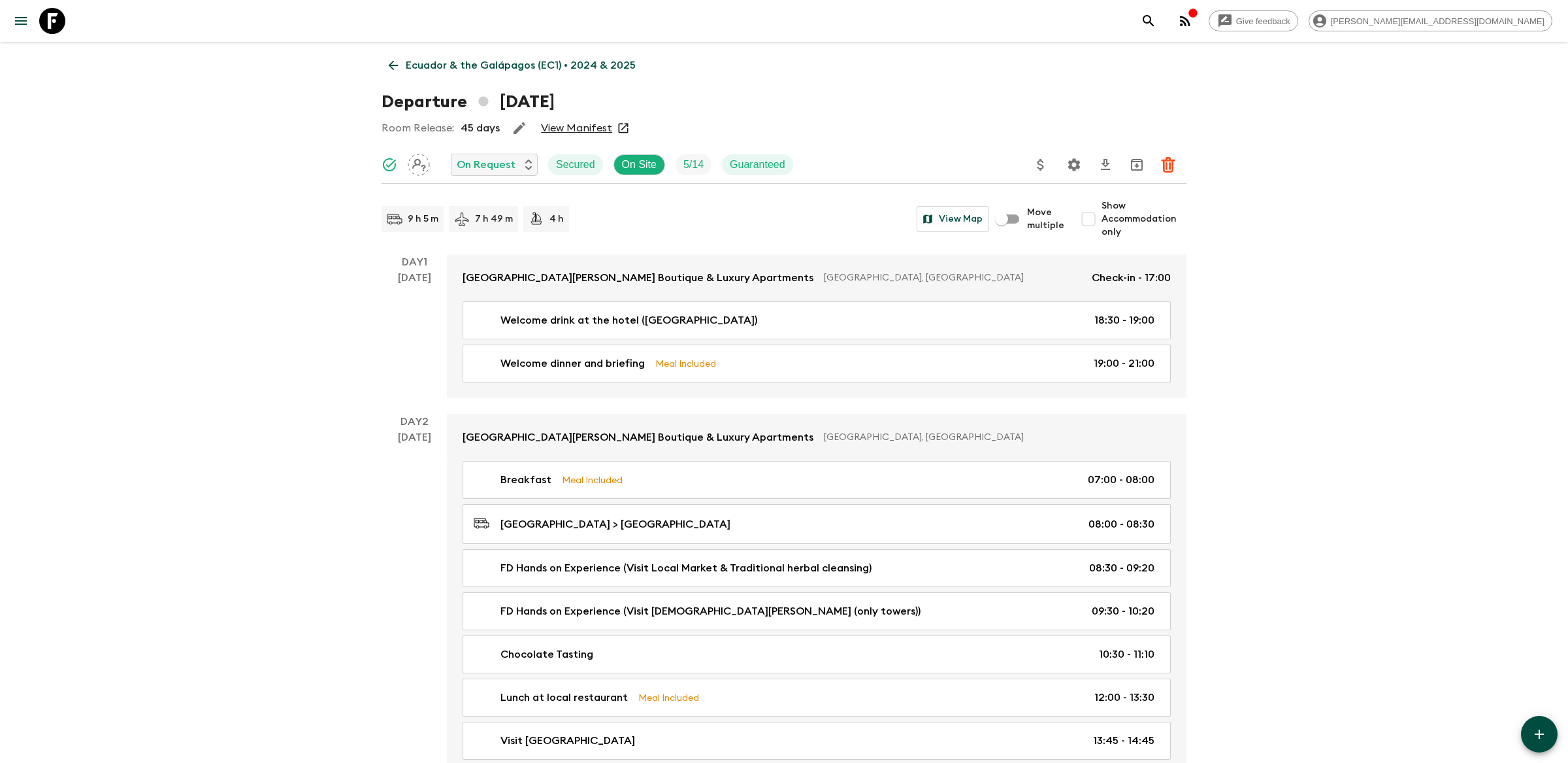
click at [1074, 171] on icon "Settings" at bounding box center [1073, 164] width 15 height 15
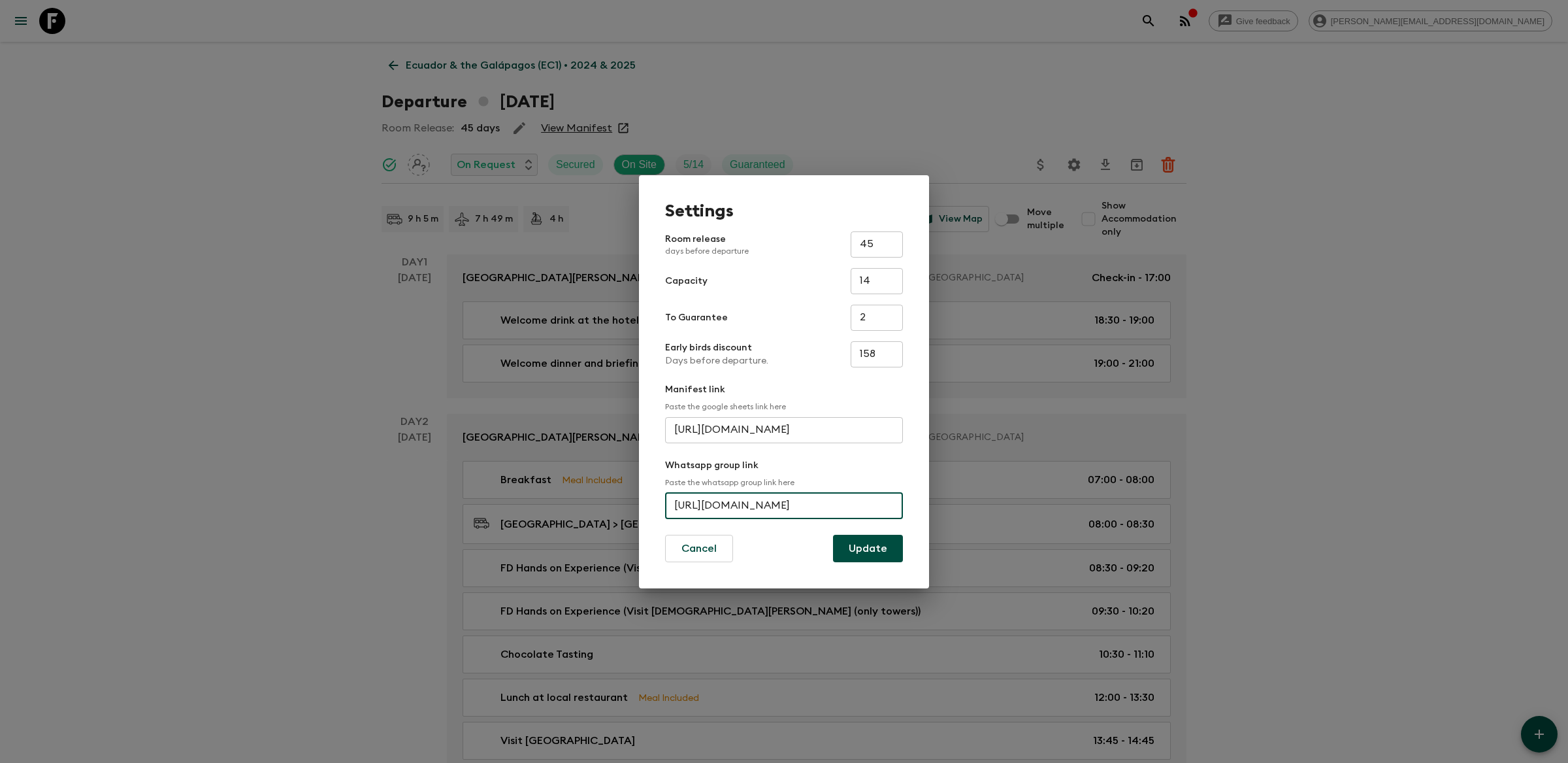
click at [728, 508] on input "[URL][DOMAIN_NAME]" at bounding box center [784, 506] width 238 height 26
click at [862, 543] on button "Update" at bounding box center [868, 548] width 70 height 27
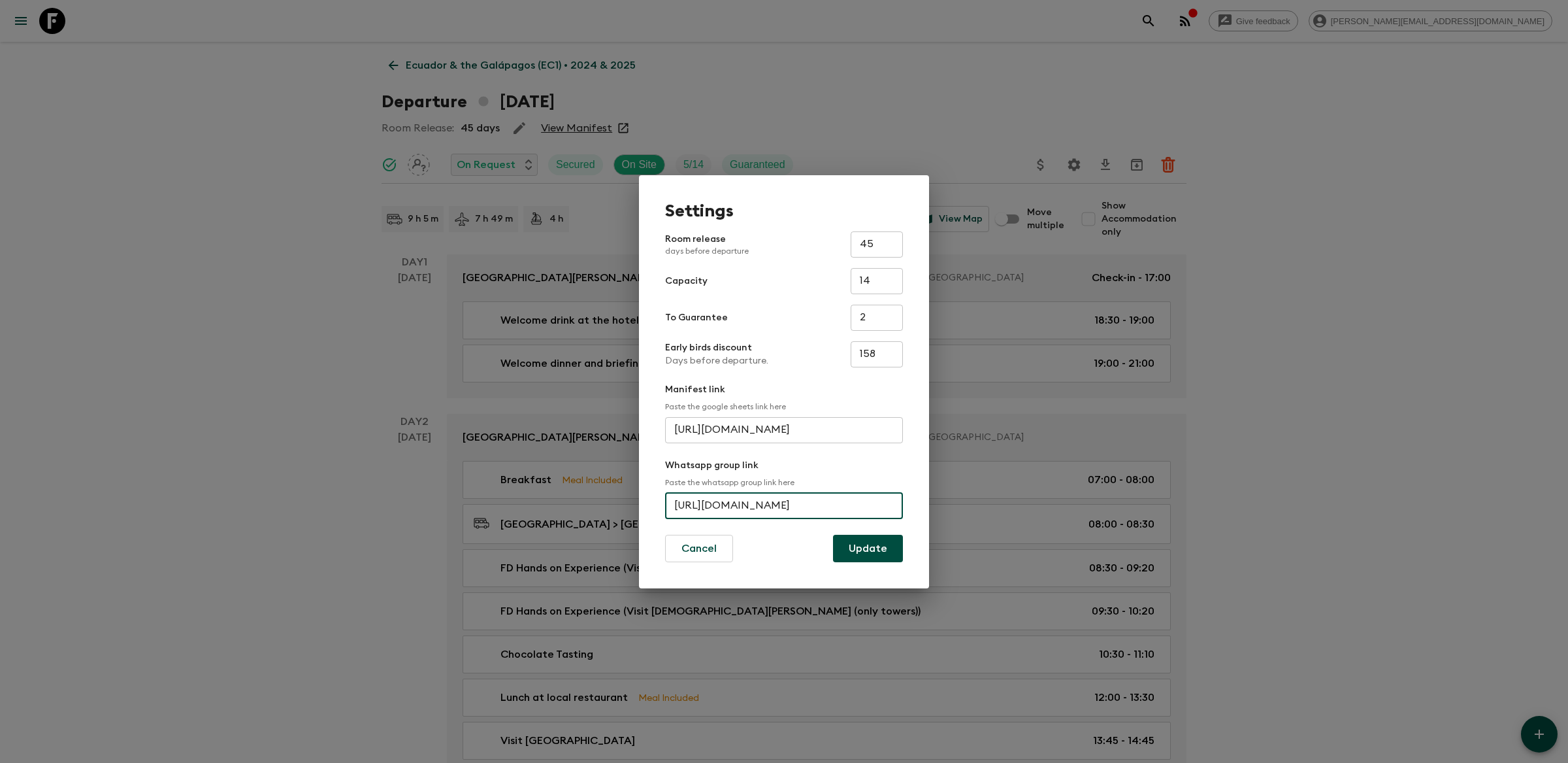
scroll to position [0, 0]
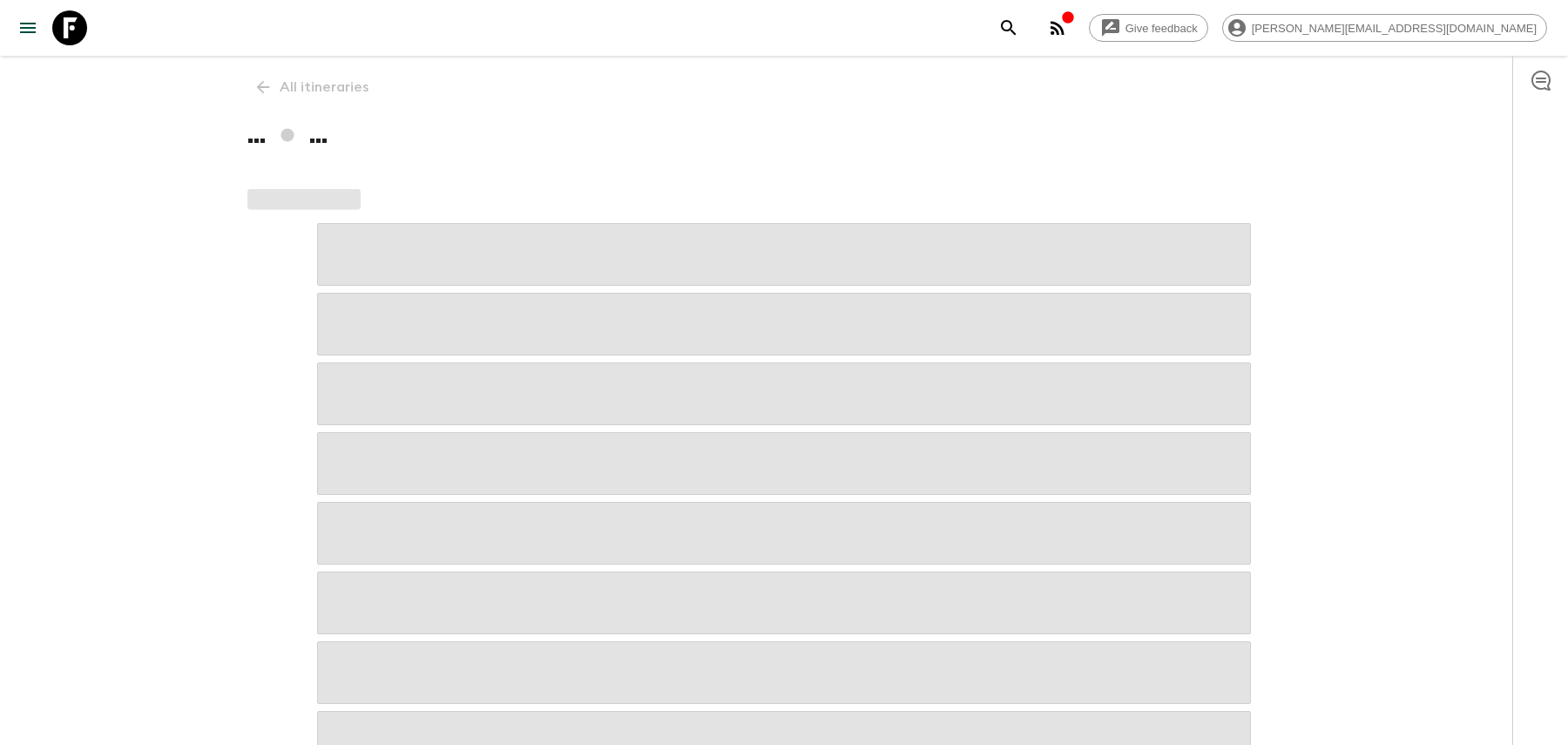
click at [1019, 30] on icon "search adventures" at bounding box center [1008, 27] width 21 height 21
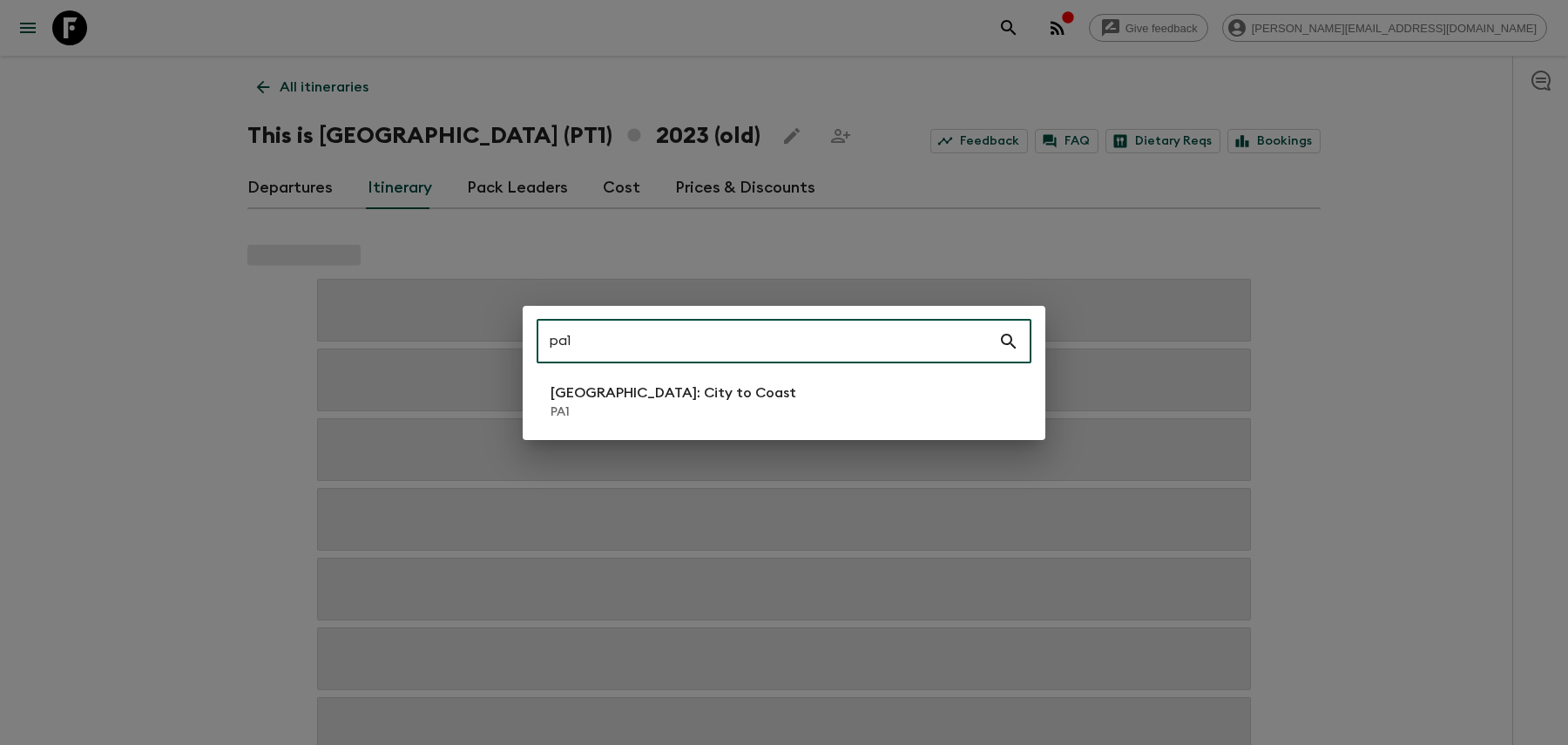
type input "pa1"
click at [599, 417] on p "PA1" at bounding box center [673, 411] width 246 height 17
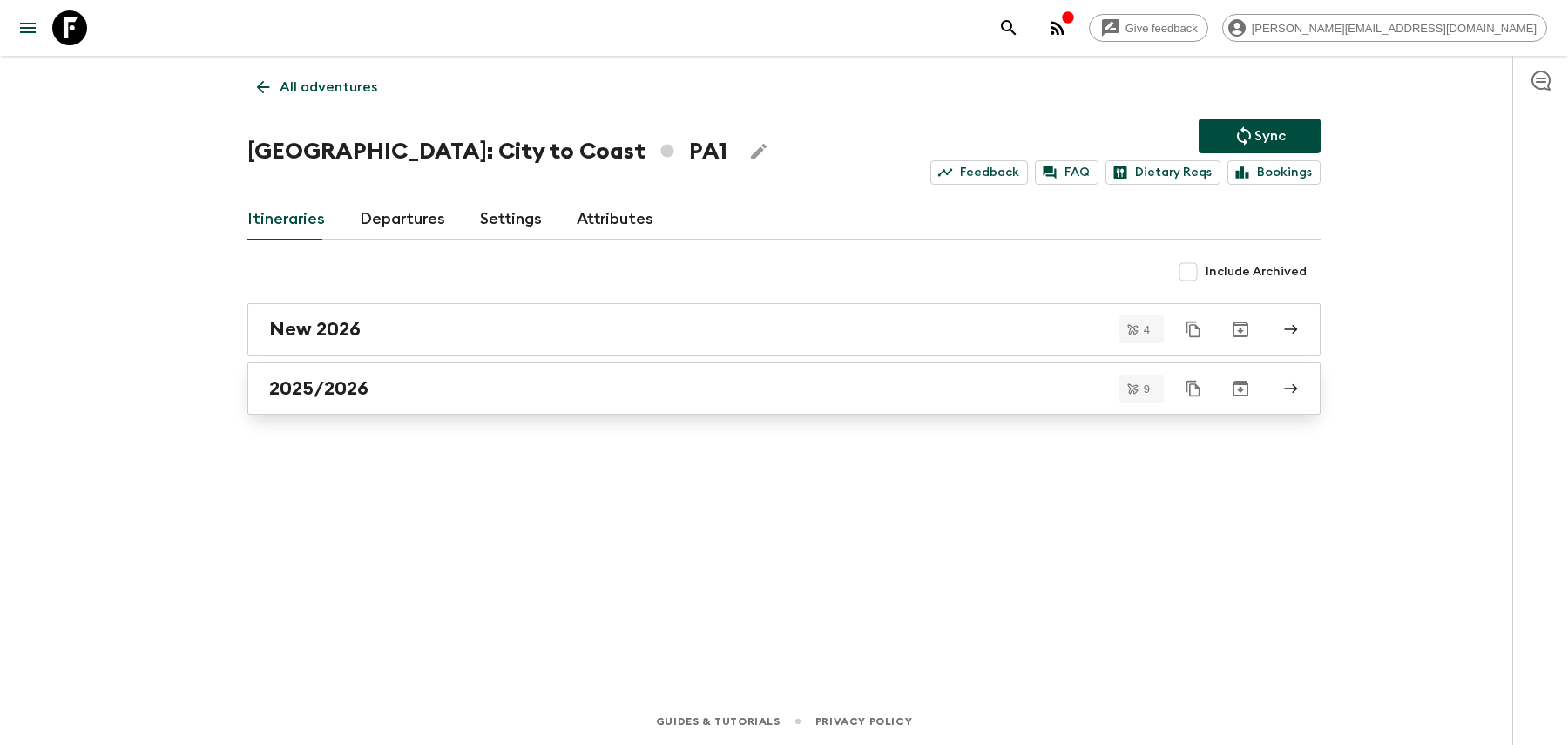
click at [365, 393] on h2 "2025/2026" at bounding box center [318, 388] width 99 height 22
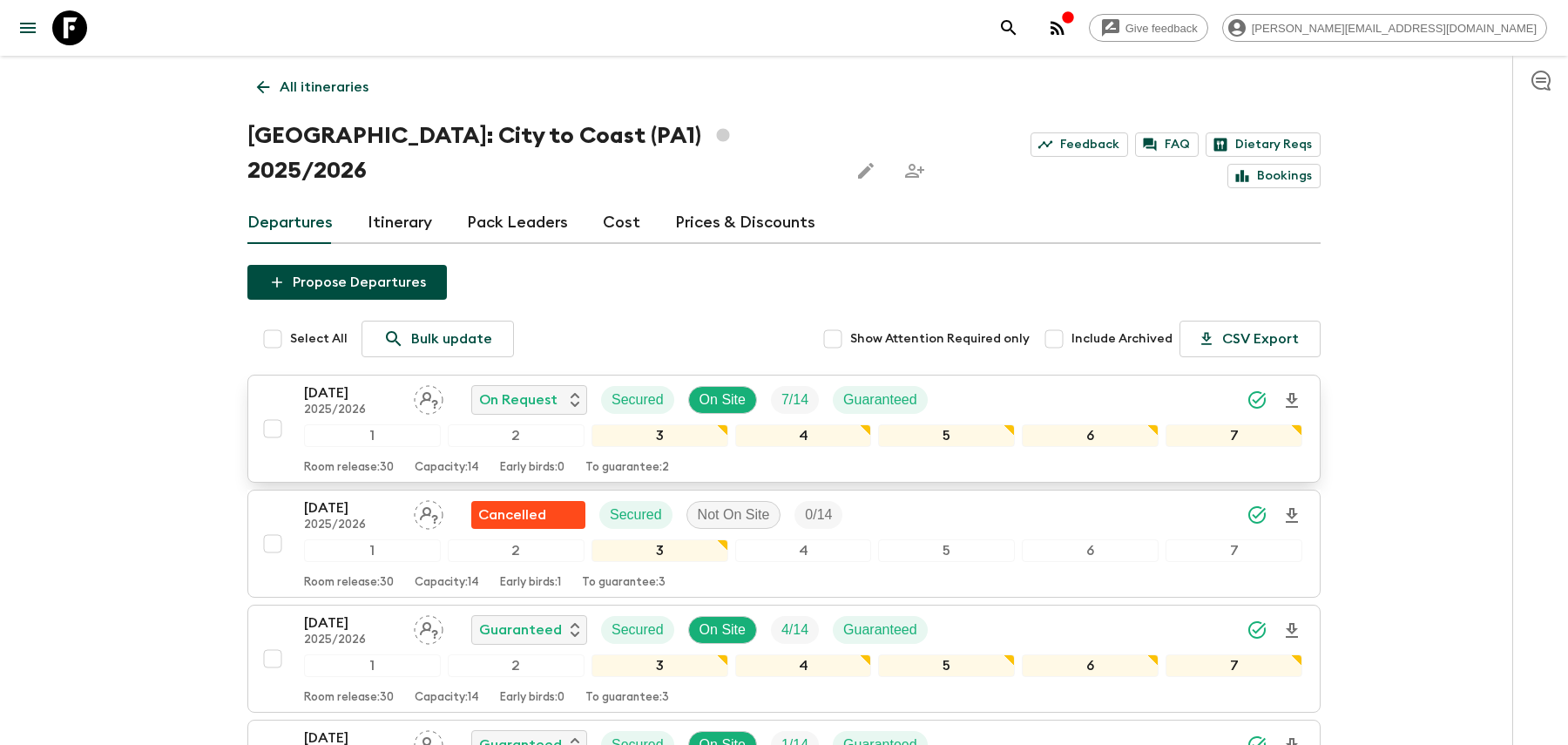
click at [1043, 382] on div "13 Sep 2025 2025/2026 On Request Secured On Site 7 / 14 Guaranteed" at bounding box center [802, 399] width 998 height 35
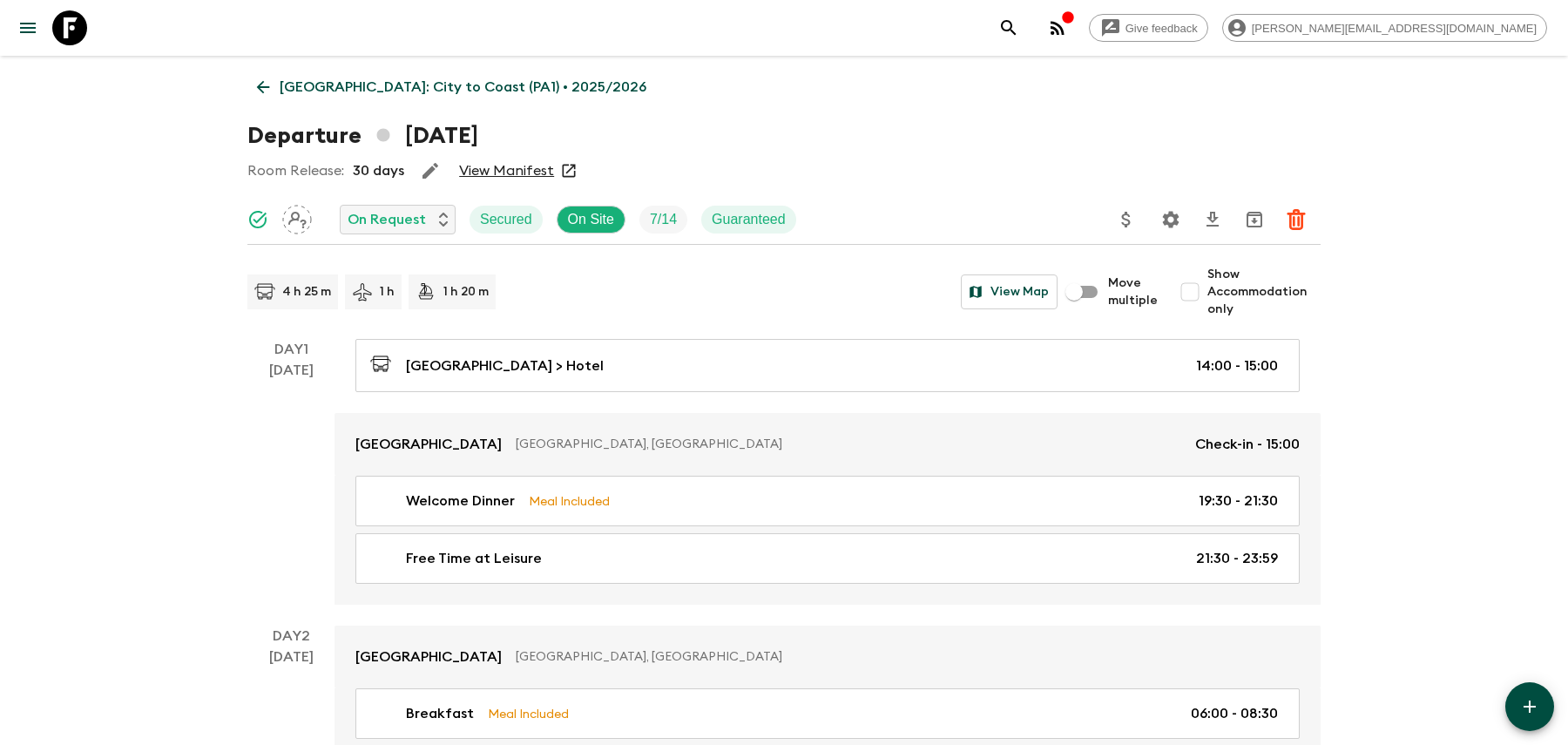
click at [359, 87] on p "Panama: City to Coast (PA1) • 2025/2026" at bounding box center [463, 87] width 366 height 21
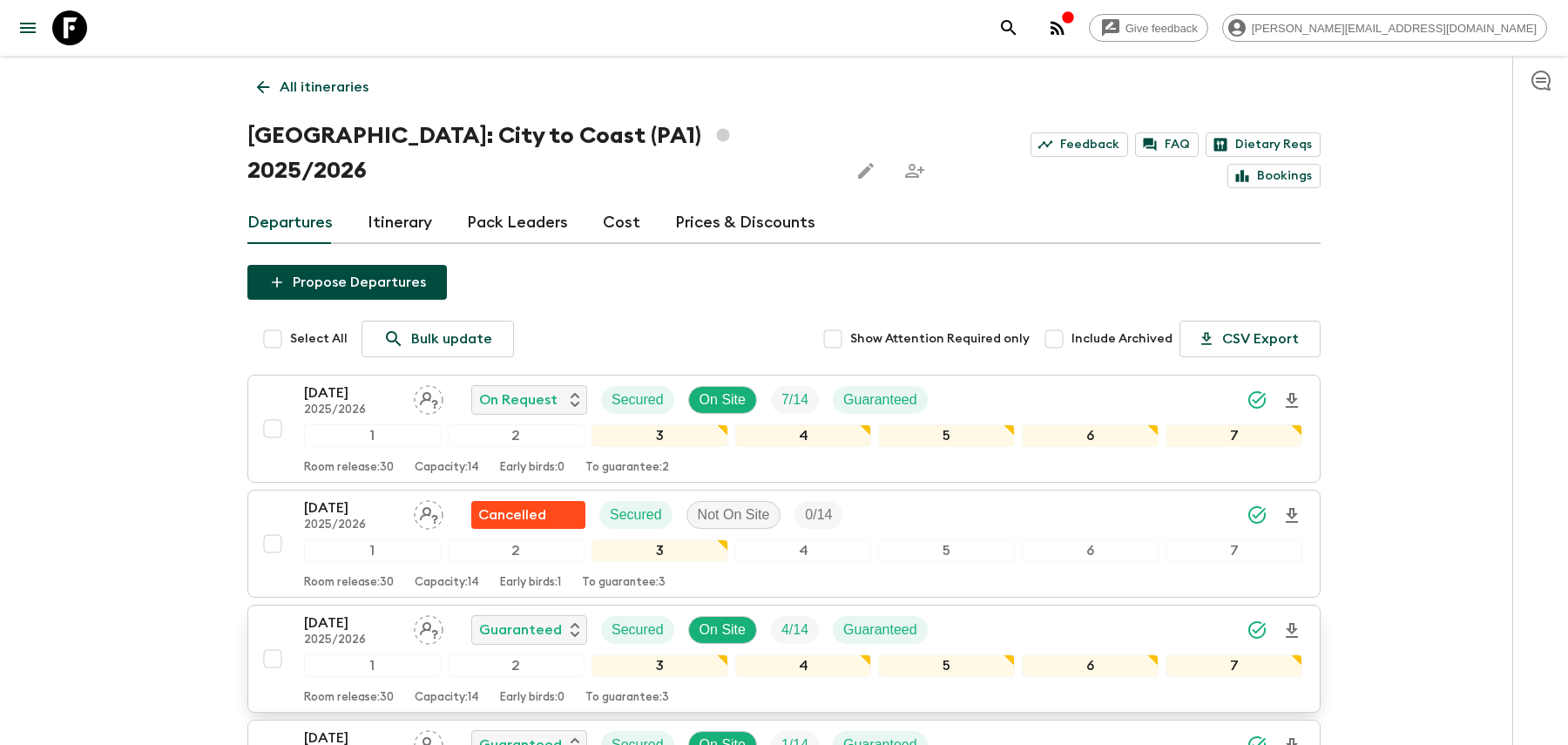
click at [993, 612] on div "22 Nov 2025 2025/2026 Guaranteed Secured On Site 4 / 14 Guaranteed" at bounding box center [802, 629] width 998 height 35
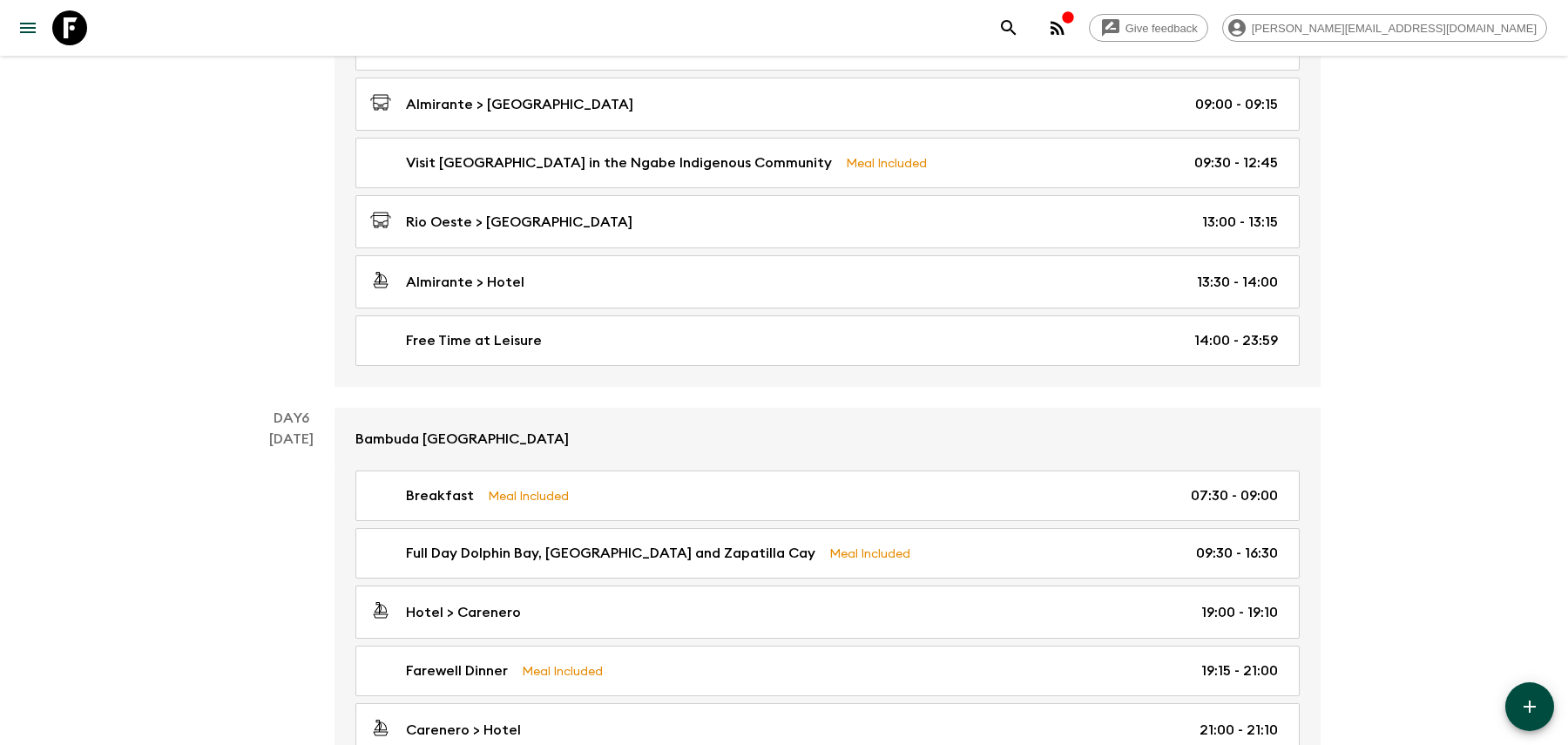
scroll to position [2305, 0]
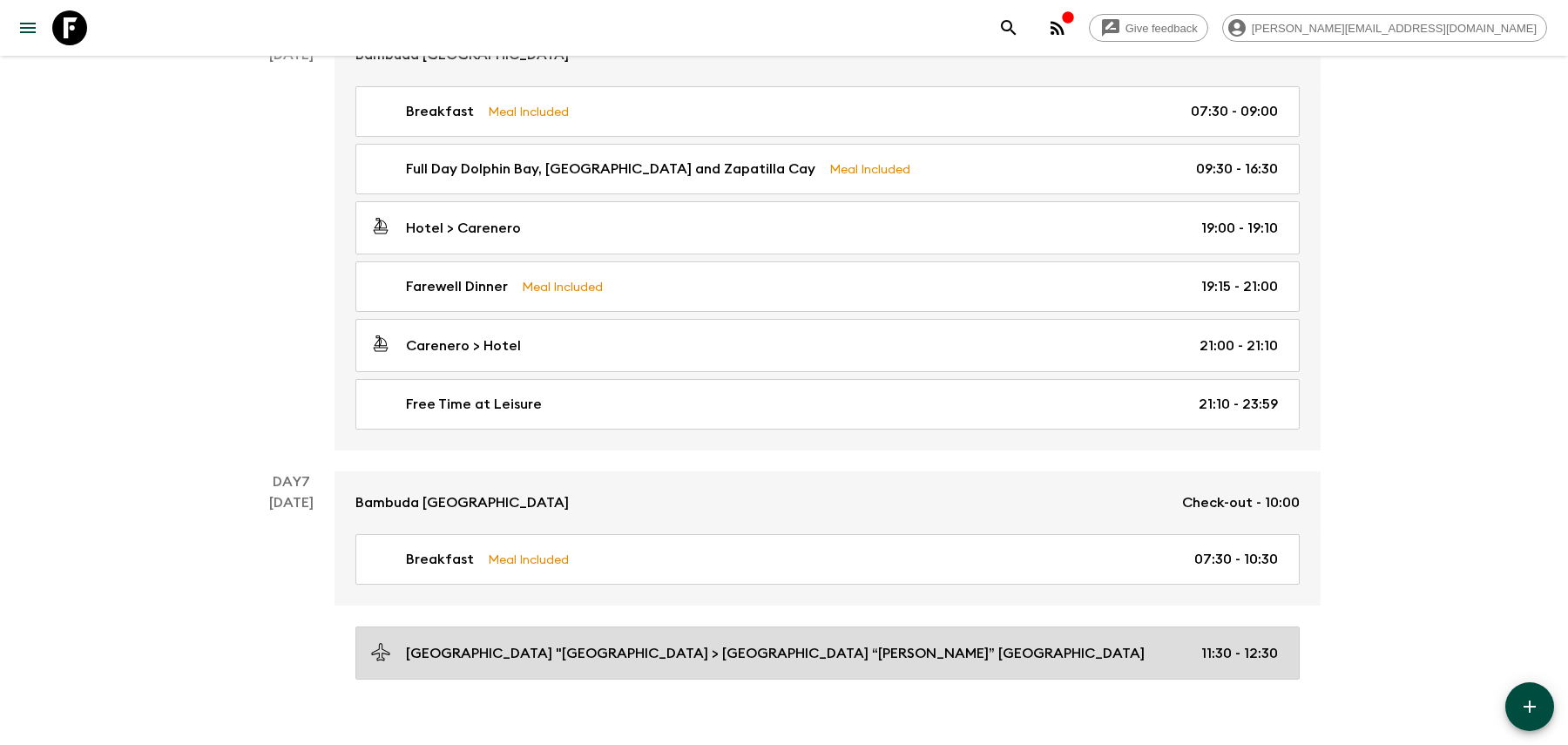
click at [580, 643] on p "Bocas del Toro "Isla Colón" International Airport > Albrook “Marcos A. Gelabert…" at bounding box center [775, 653] width 739 height 21
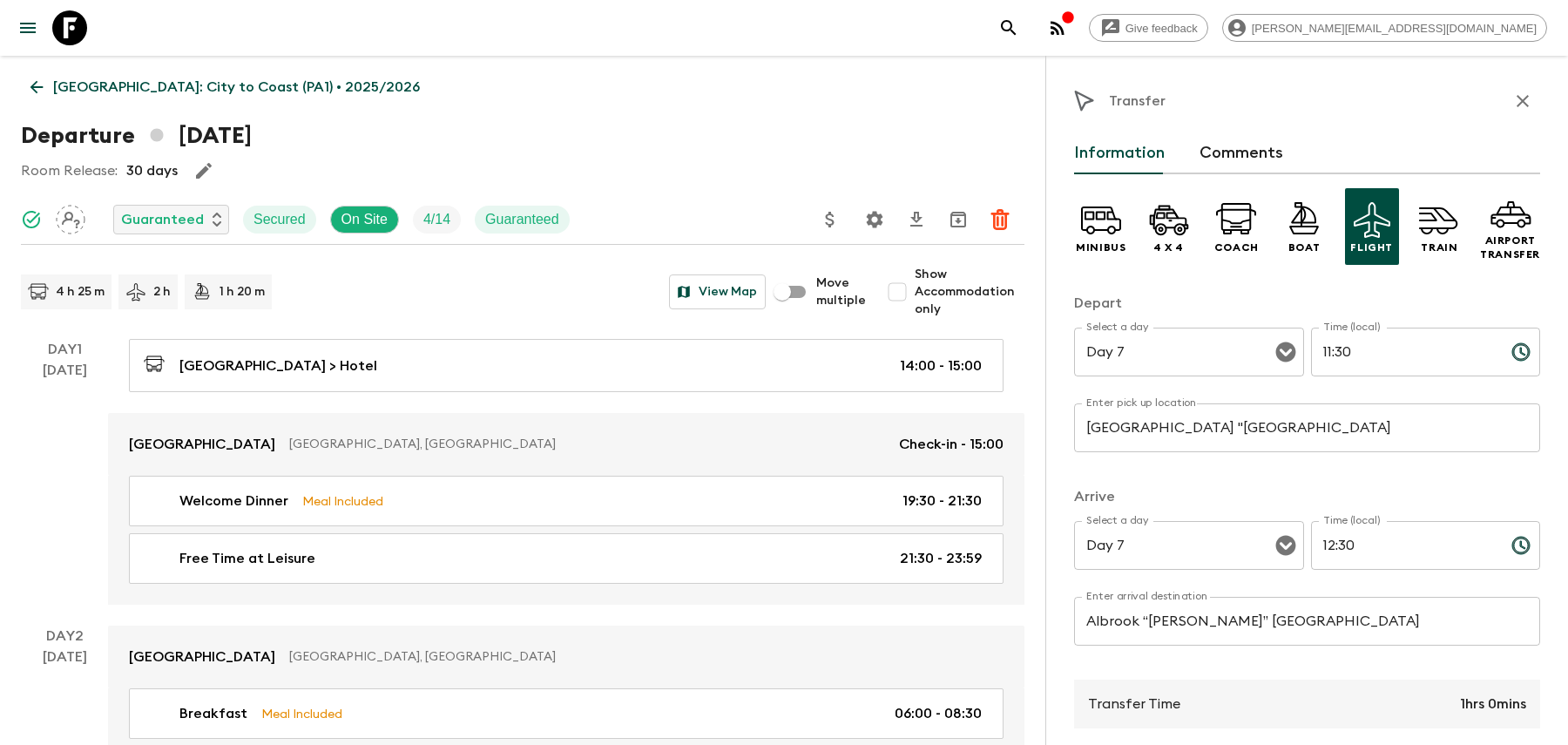
click at [208, 96] on p "Panama: City to Coast (PA1) • 2025/2026" at bounding box center [236, 87] width 366 height 21
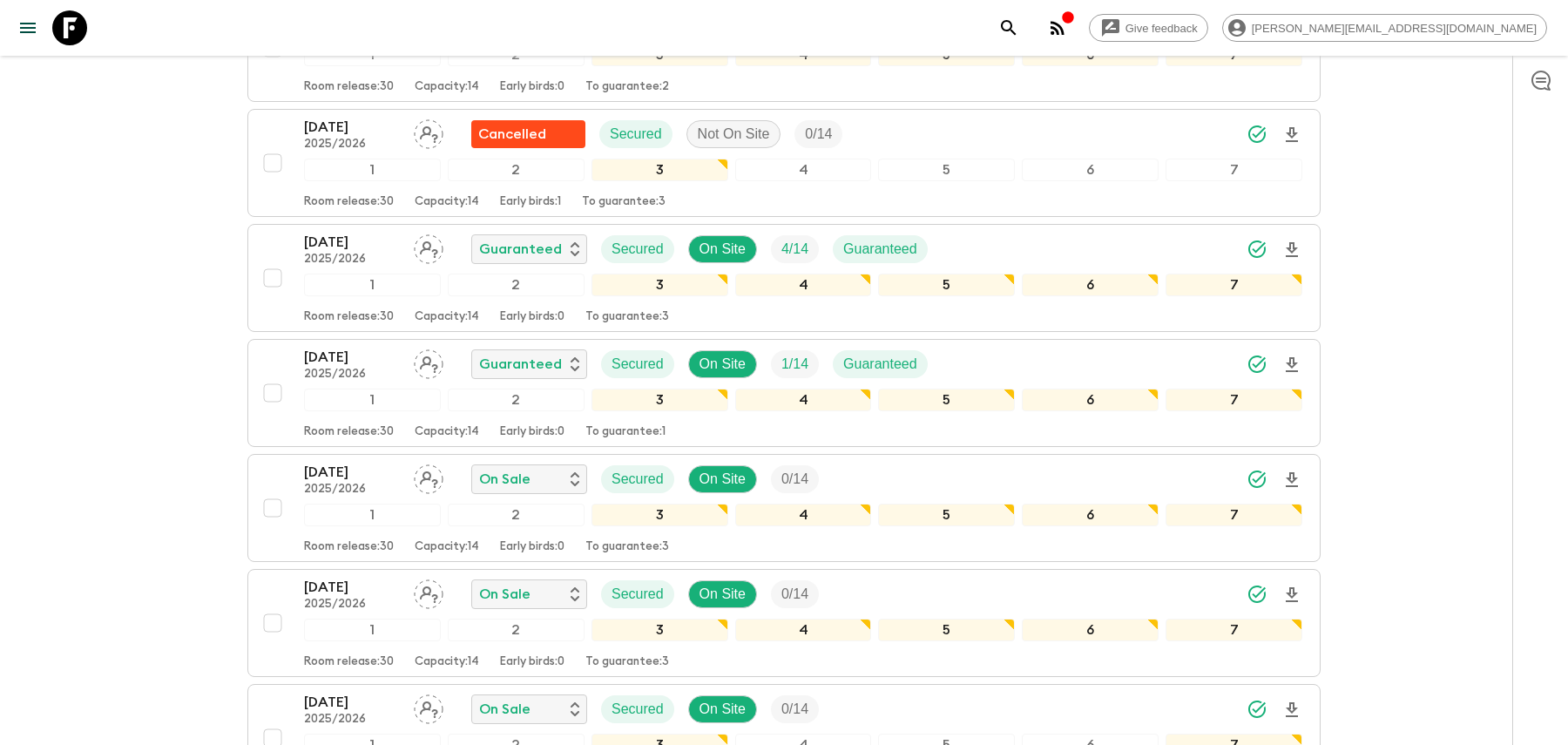
scroll to position [383, 0]
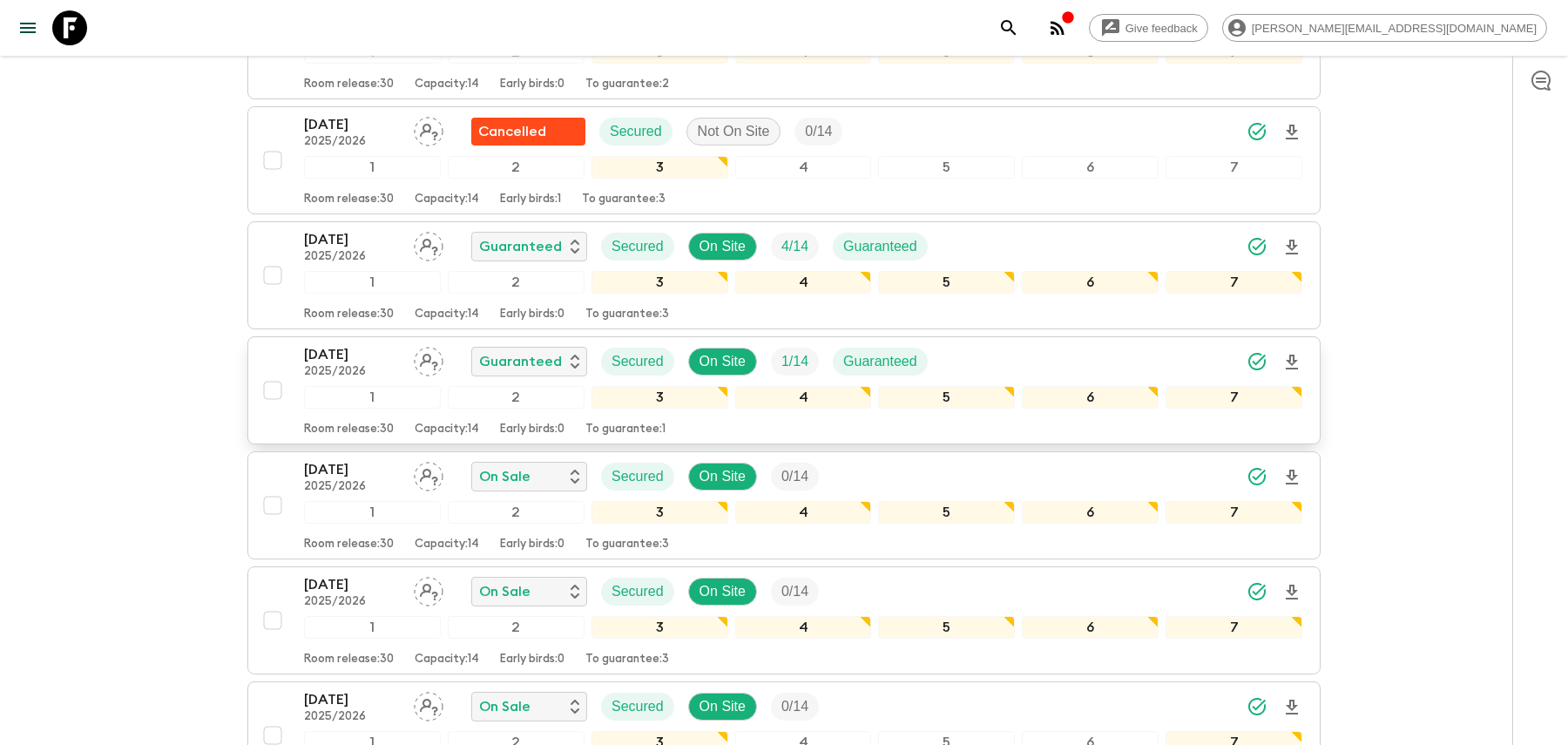
click at [979, 344] on div "27 Dec 2025 2025/2026 Guaranteed Secured On Site 1 / 14 Guaranteed" at bounding box center [802, 361] width 998 height 35
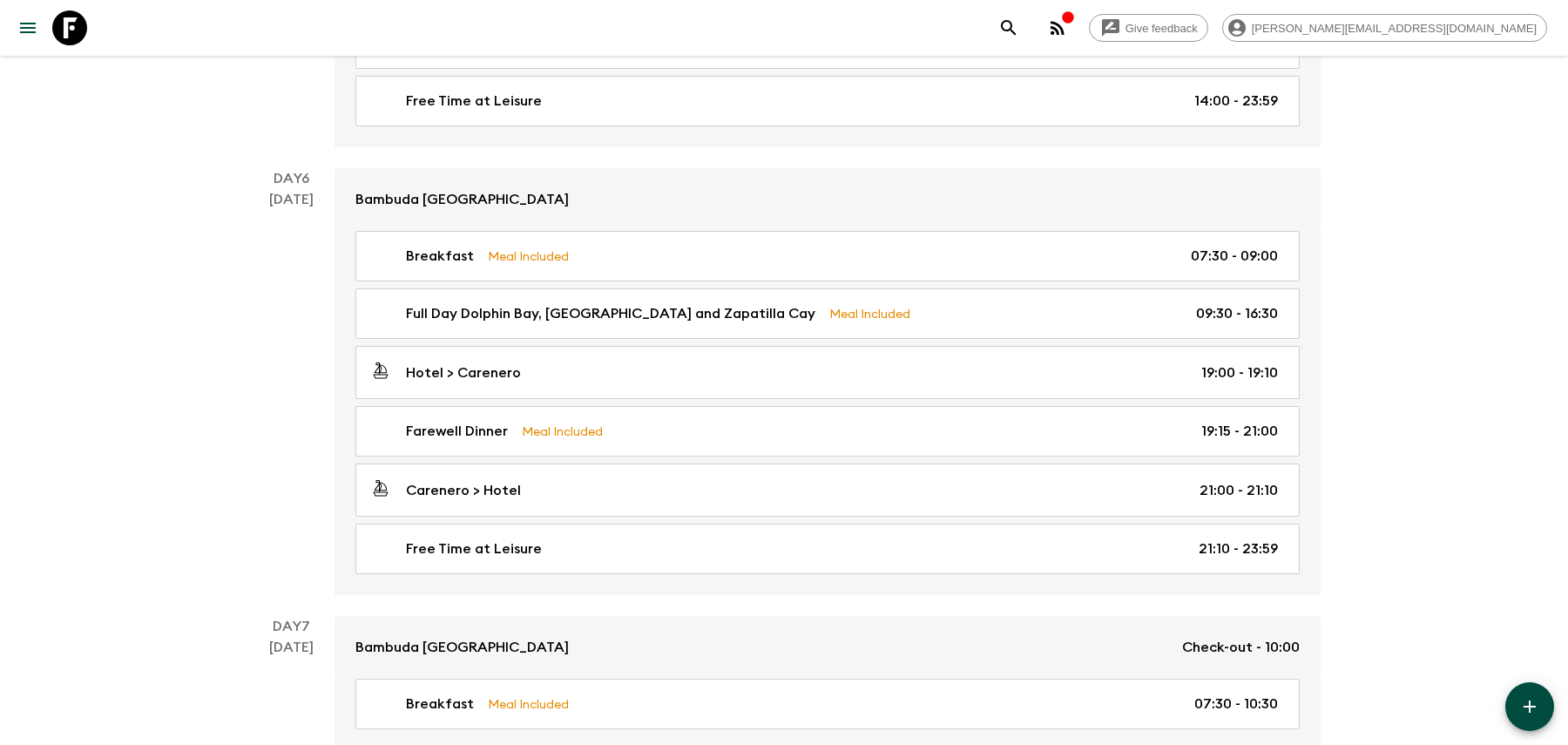
scroll to position [2305, 0]
